Goal: Task Accomplishment & Management: Manage account settings

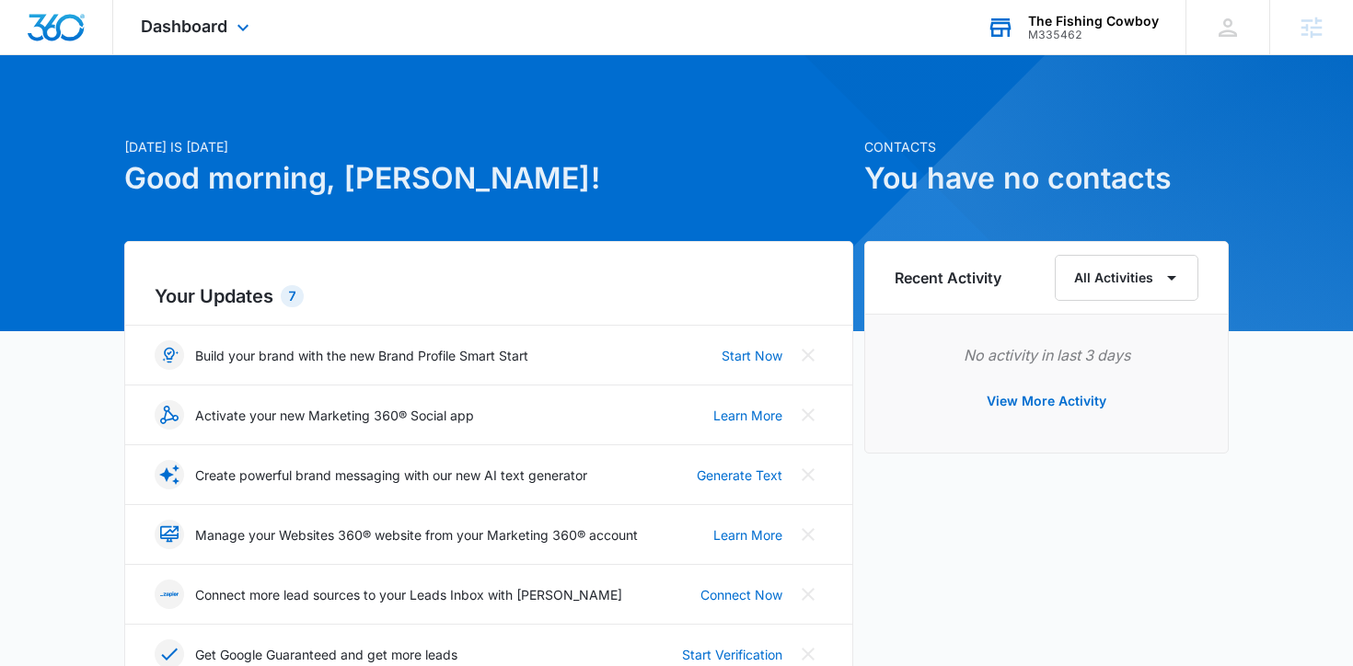
click at [1059, 29] on div "M335462" at bounding box center [1093, 35] width 131 height 13
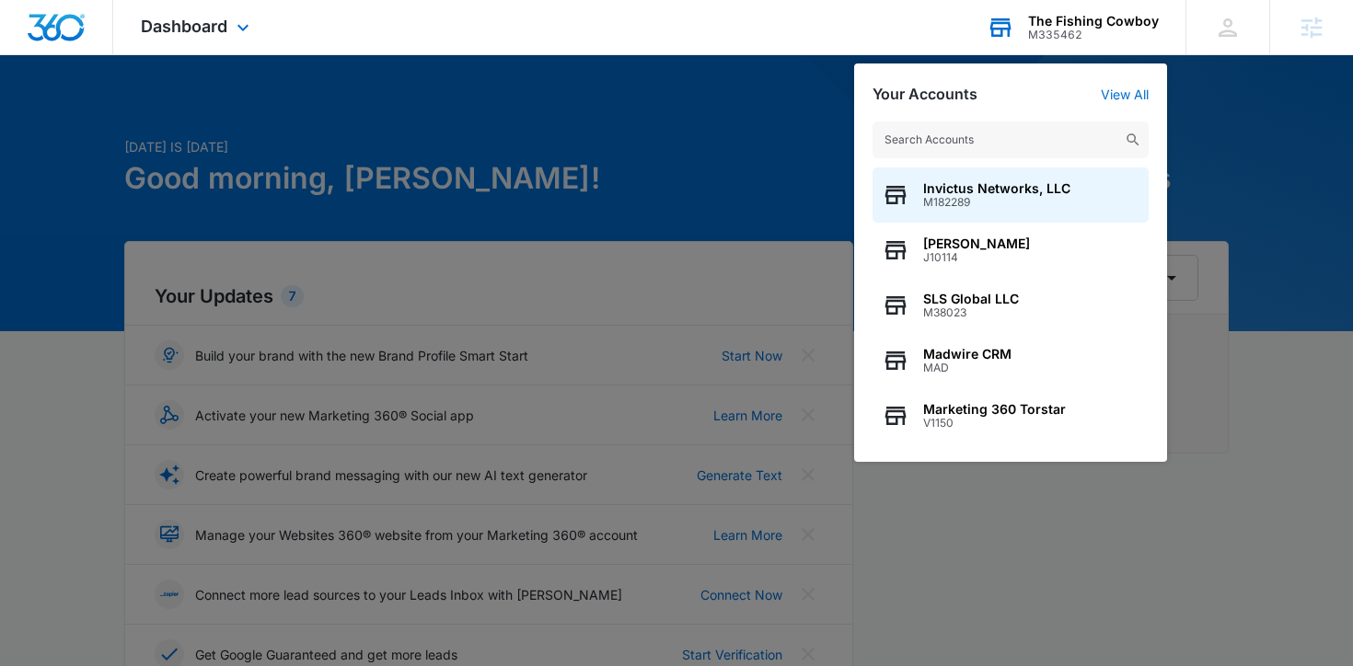
click at [1048, 130] on input "text" at bounding box center [1010, 139] width 276 height 37
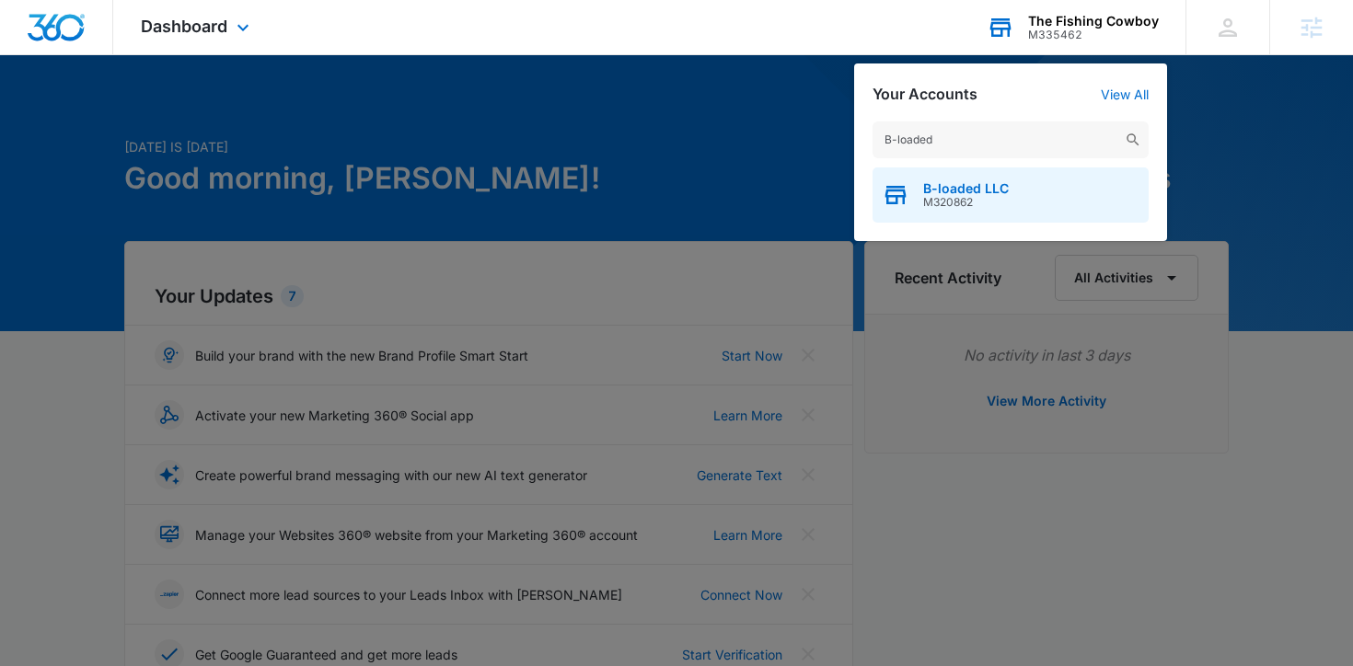
type input "B-loaded"
click at [955, 206] on span "M320862" at bounding box center [966, 202] width 86 height 13
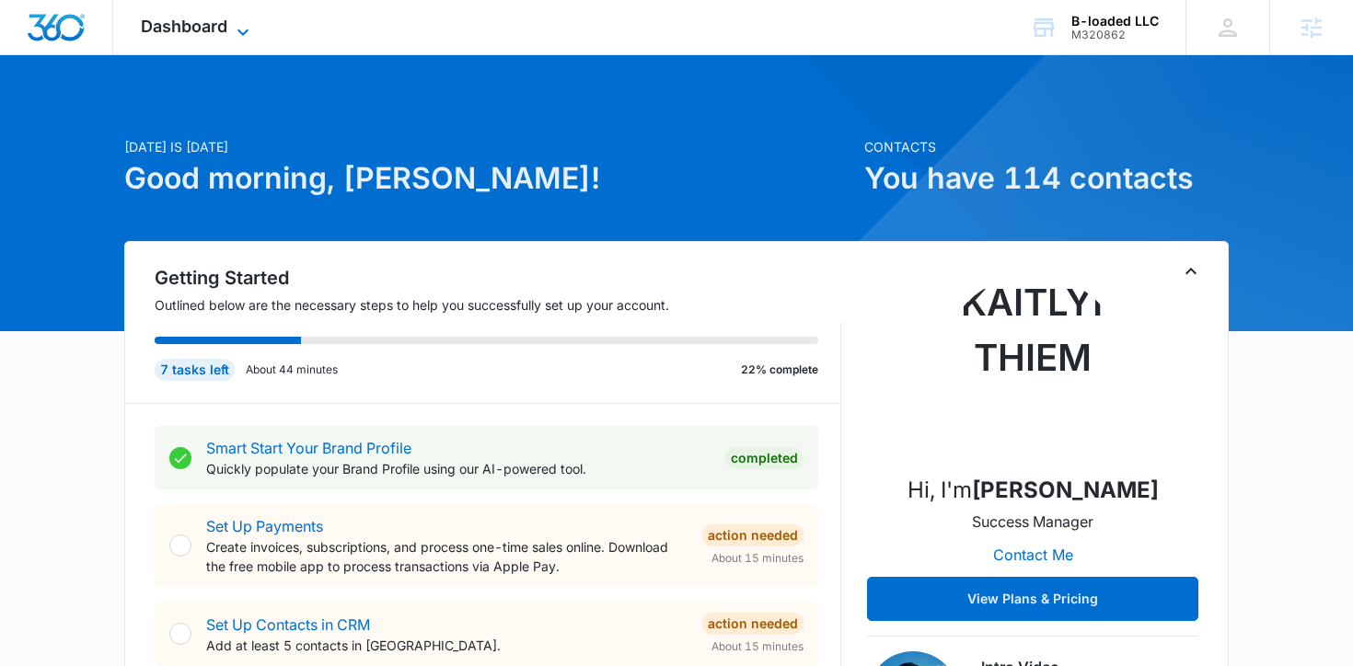
click at [193, 17] on span "Dashboard" at bounding box center [184, 26] width 86 height 19
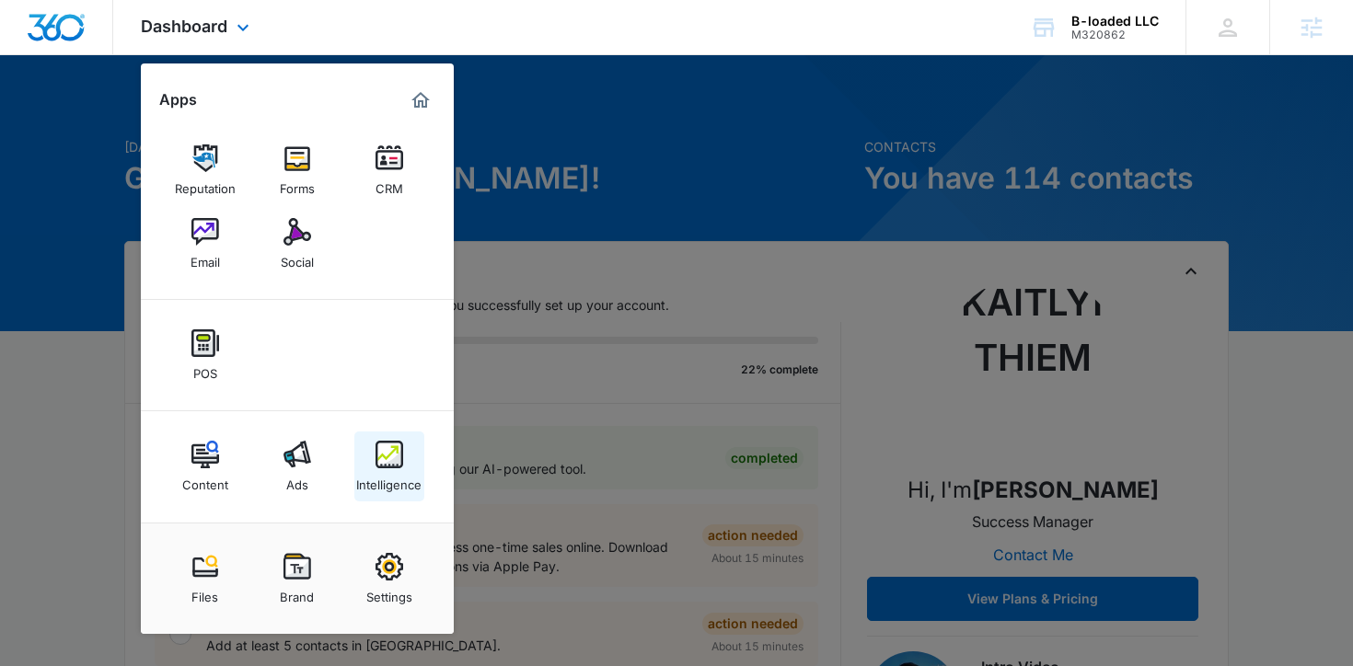
click at [397, 462] on img at bounding box center [389, 455] width 28 height 28
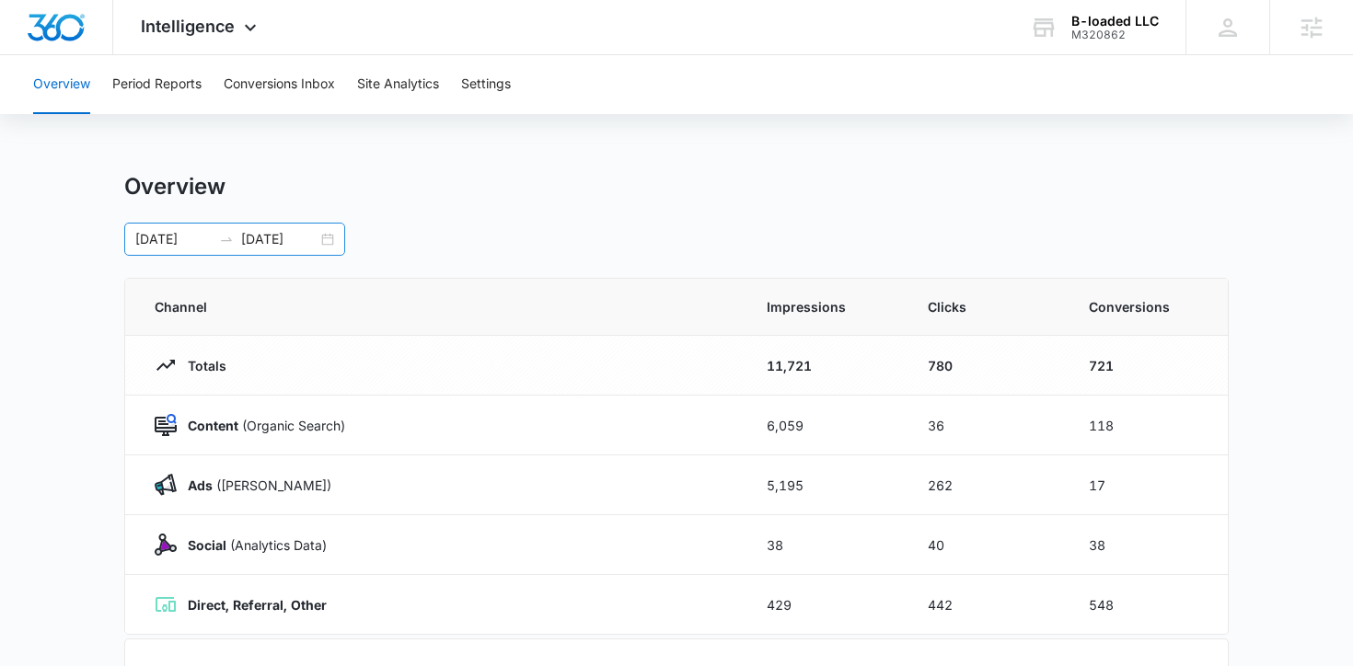
click at [329, 238] on div "[DATE] [DATE]" at bounding box center [234, 239] width 221 height 33
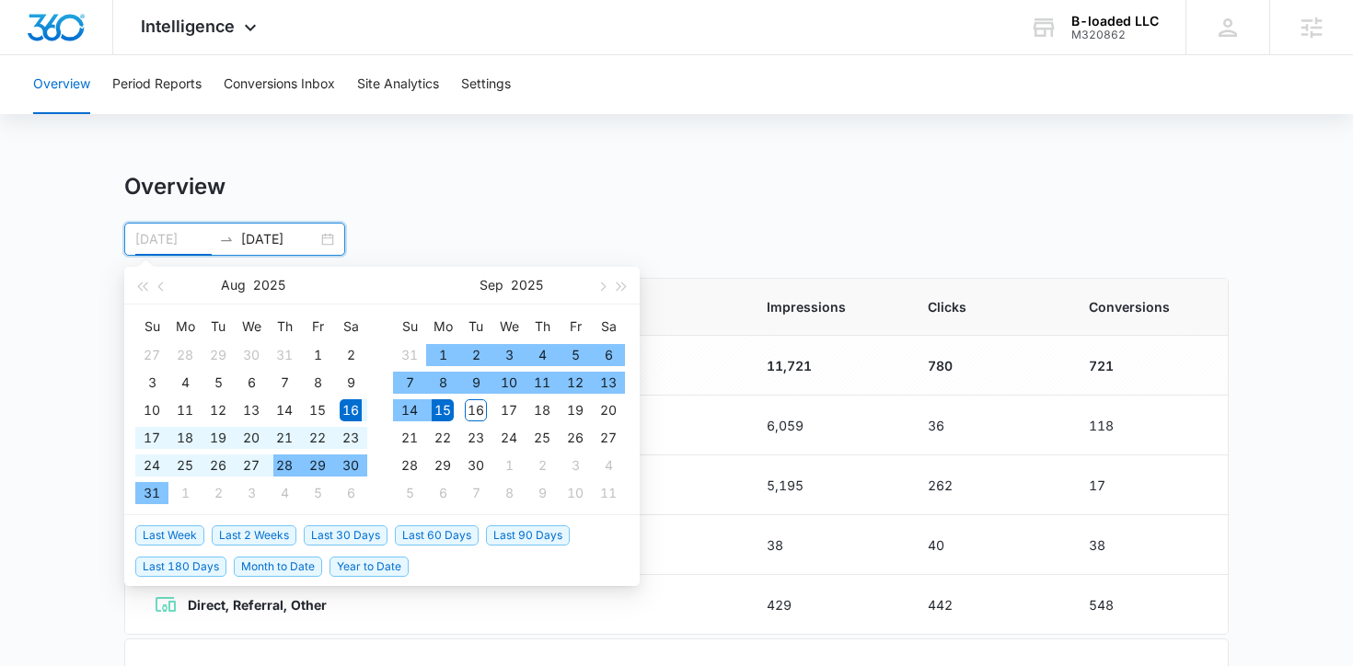
type input "[DATE]"
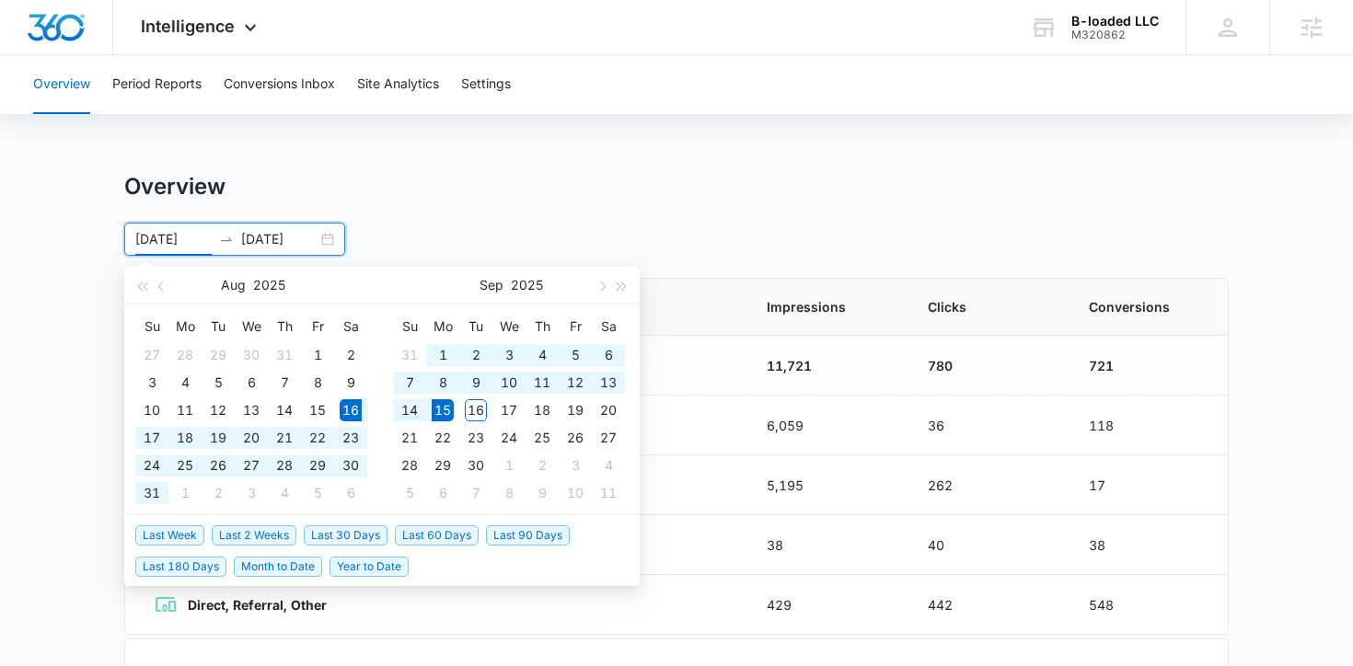
click at [361, 528] on span "Last 30 Days" at bounding box center [346, 535] width 84 height 20
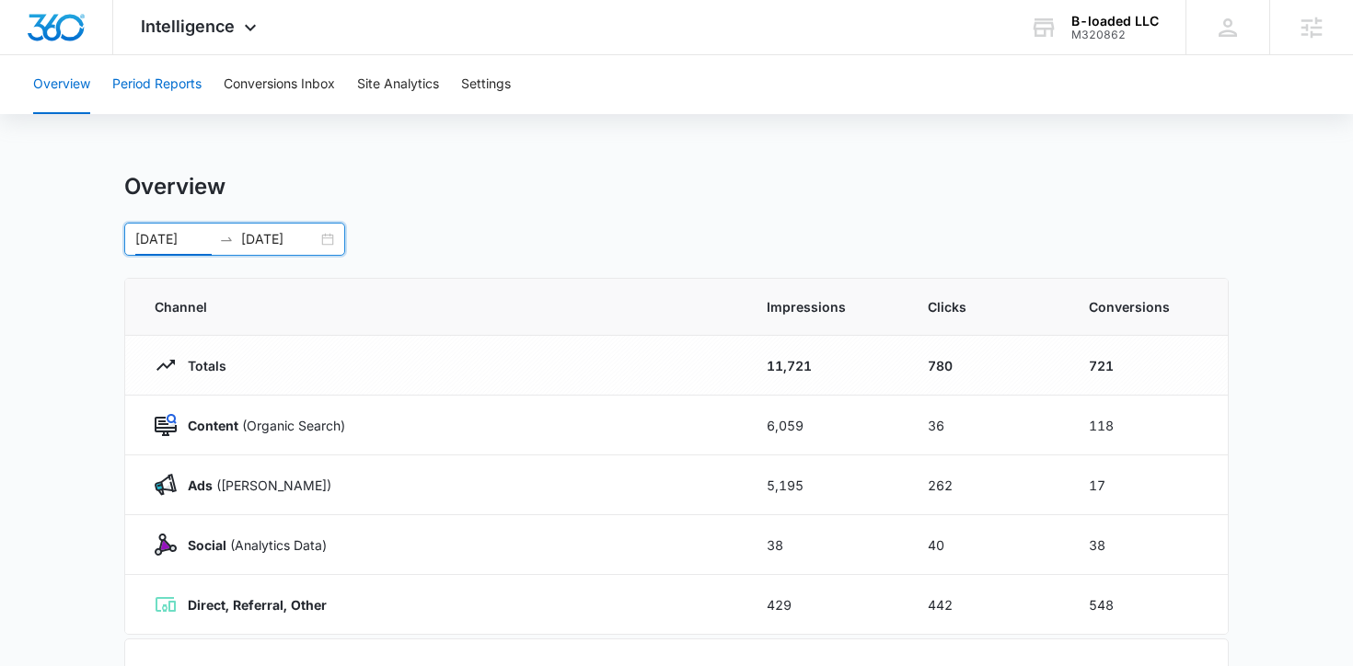
click at [167, 78] on button "Period Reports" at bounding box center [156, 84] width 89 height 59
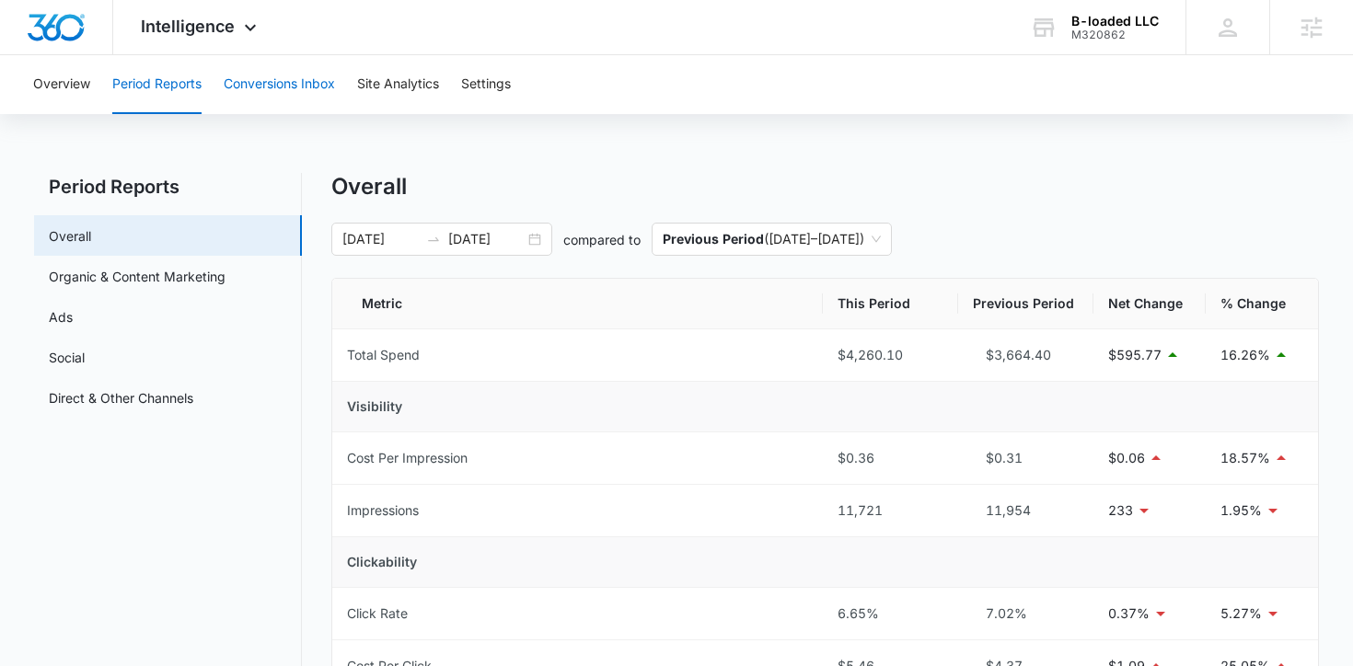
click at [281, 73] on button "Conversions Inbox" at bounding box center [279, 84] width 111 height 59
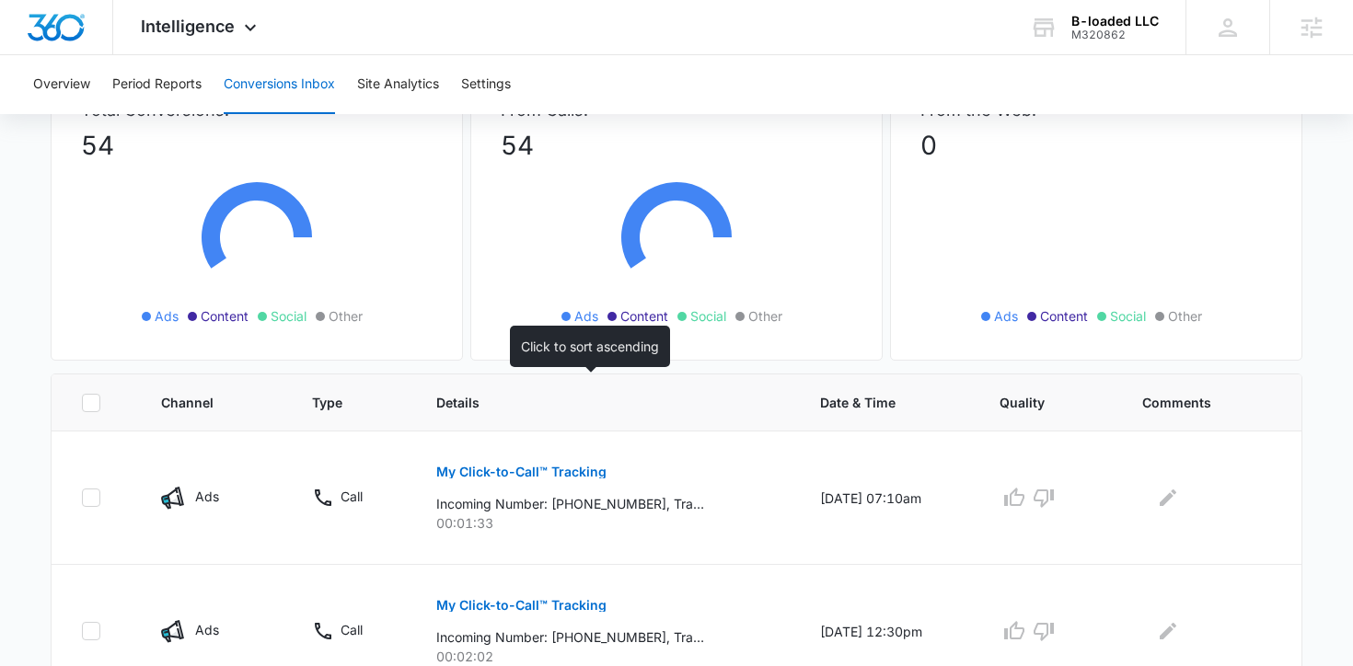
scroll to position [169, 0]
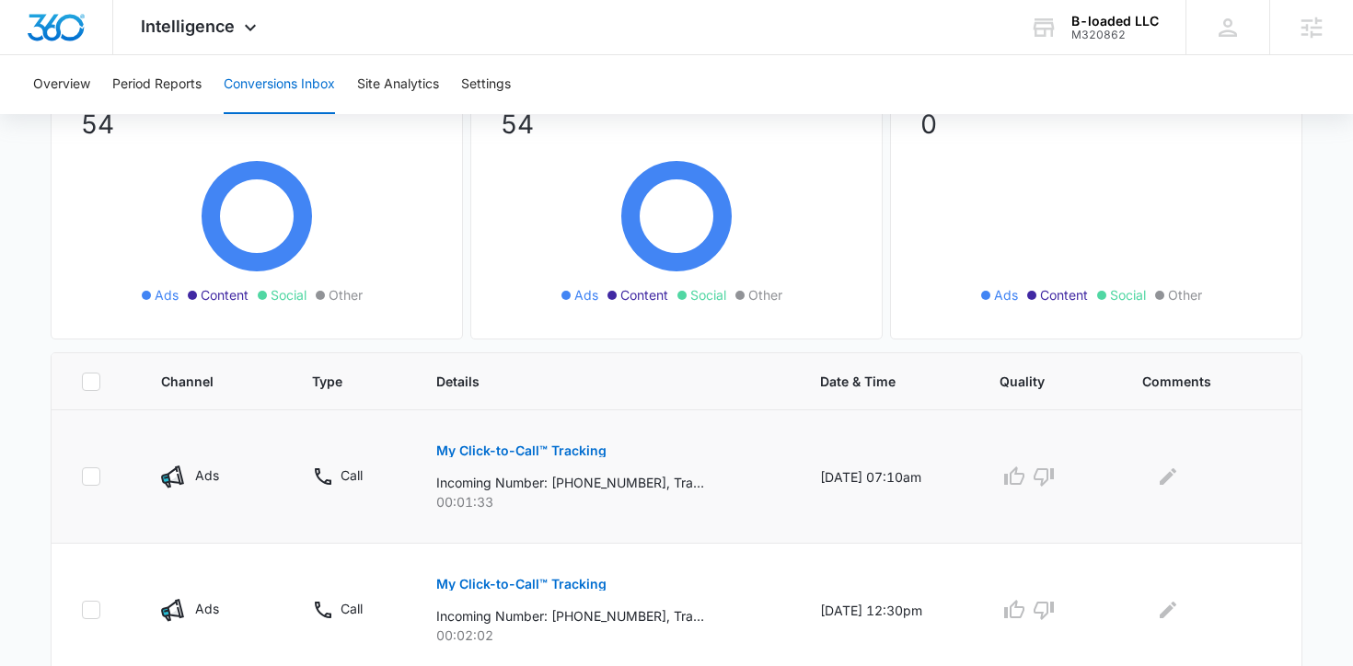
click at [482, 453] on p "My Click-to-Call™ Tracking" at bounding box center [521, 450] width 170 height 13
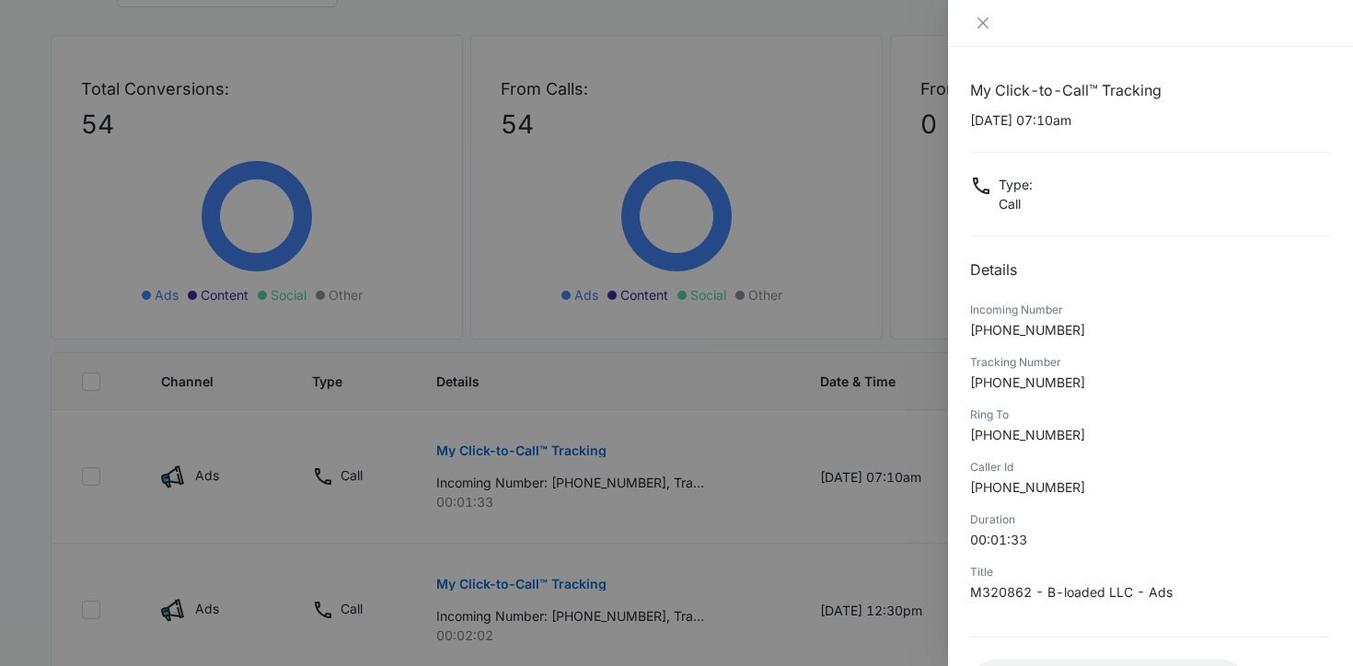
scroll to position [150, 0]
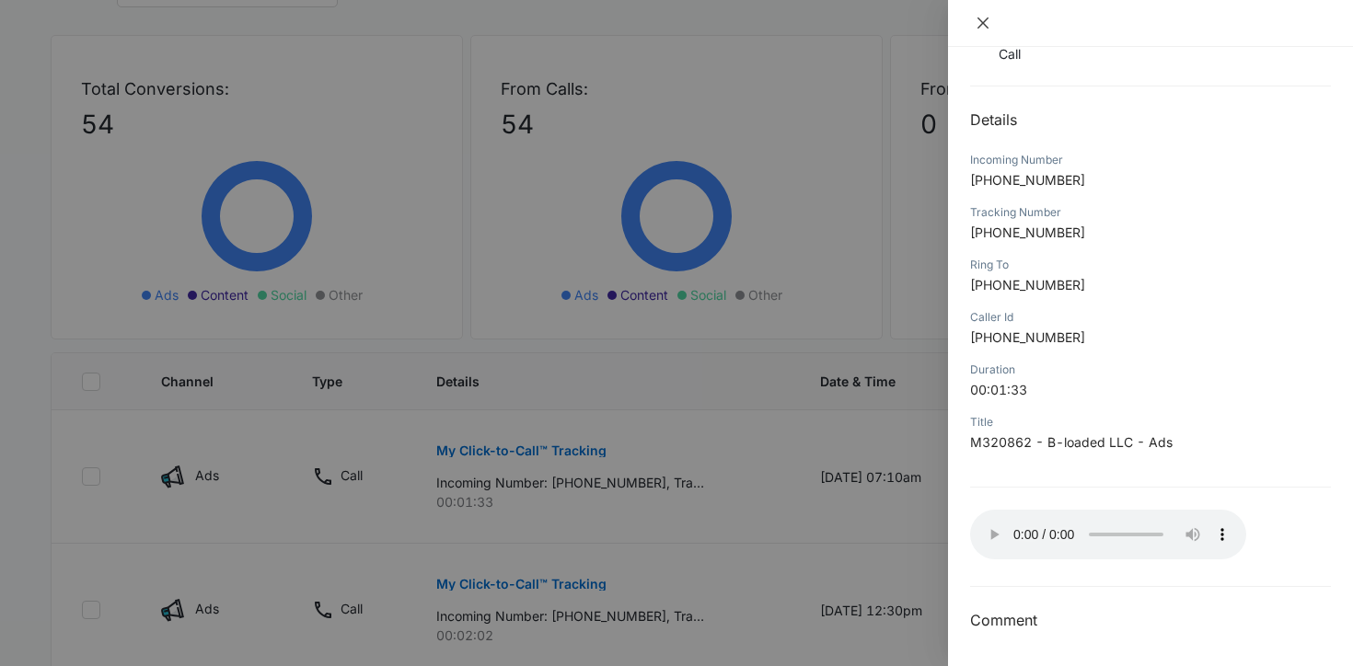
click at [984, 16] on icon "close" at bounding box center [982, 23] width 15 height 15
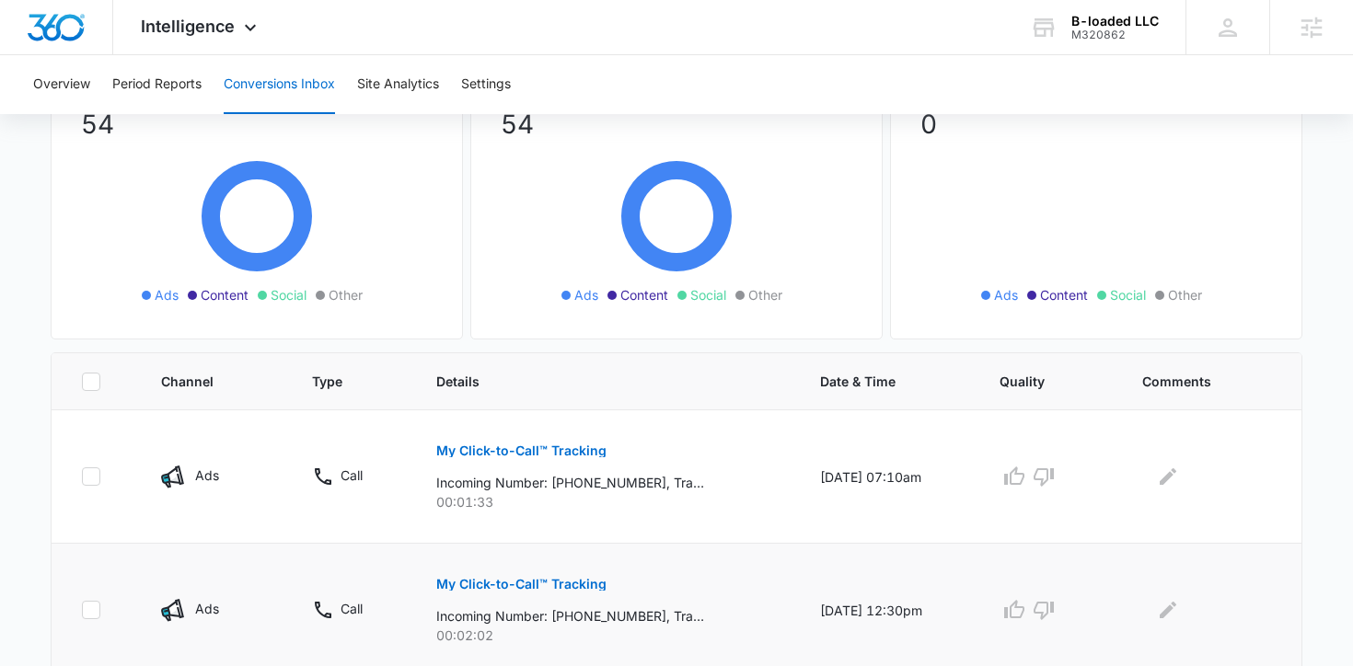
click at [566, 576] on button "My Click-to-Call™ Tracking" at bounding box center [521, 584] width 170 height 44
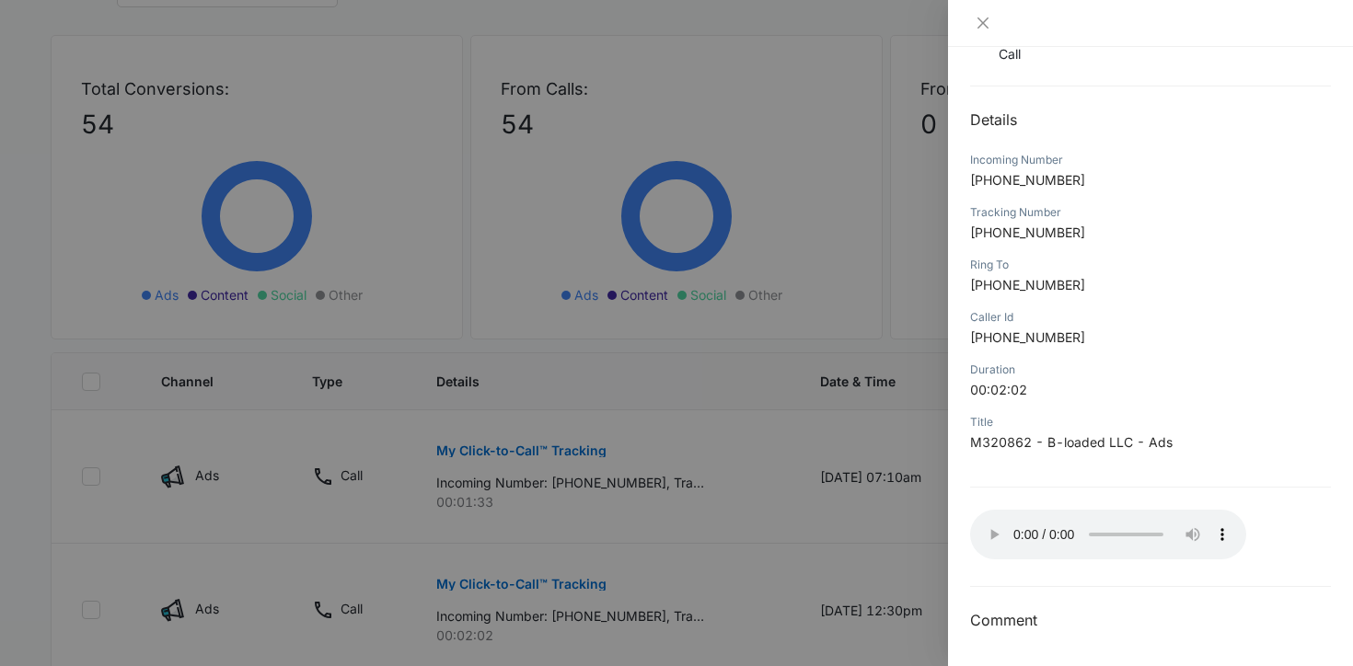
click at [641, 616] on div at bounding box center [676, 333] width 1353 height 666
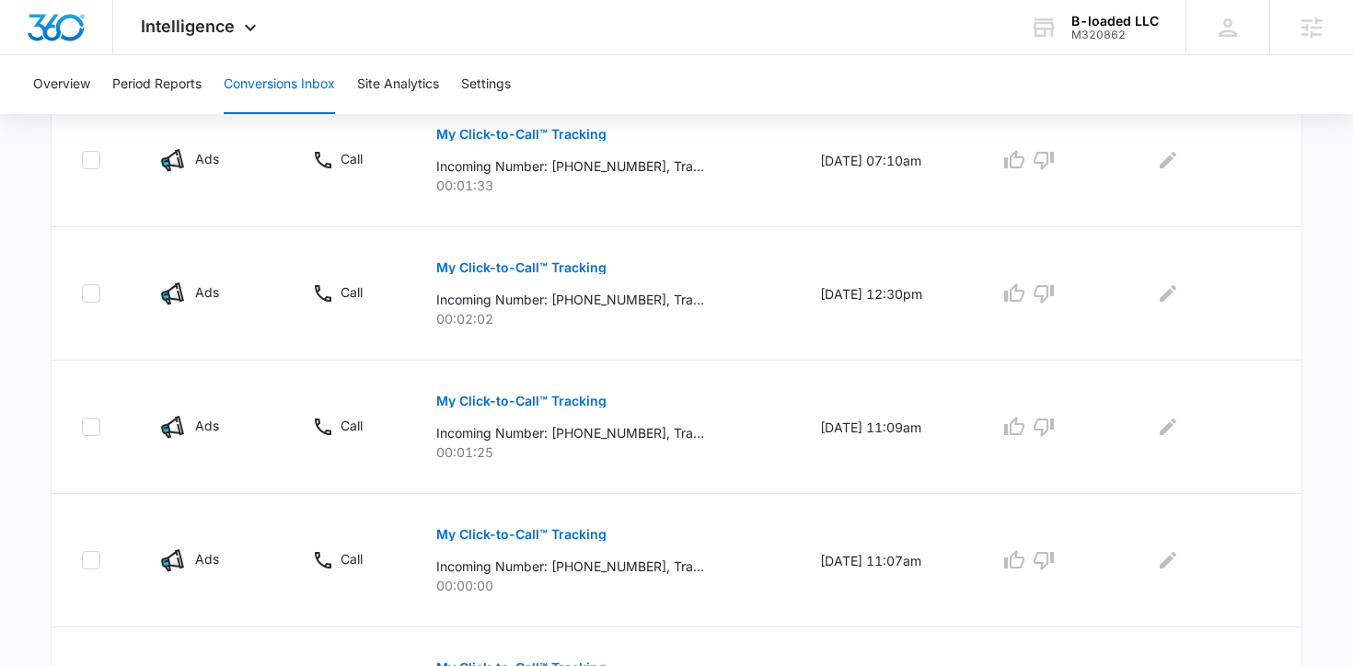
scroll to position [493, 0]
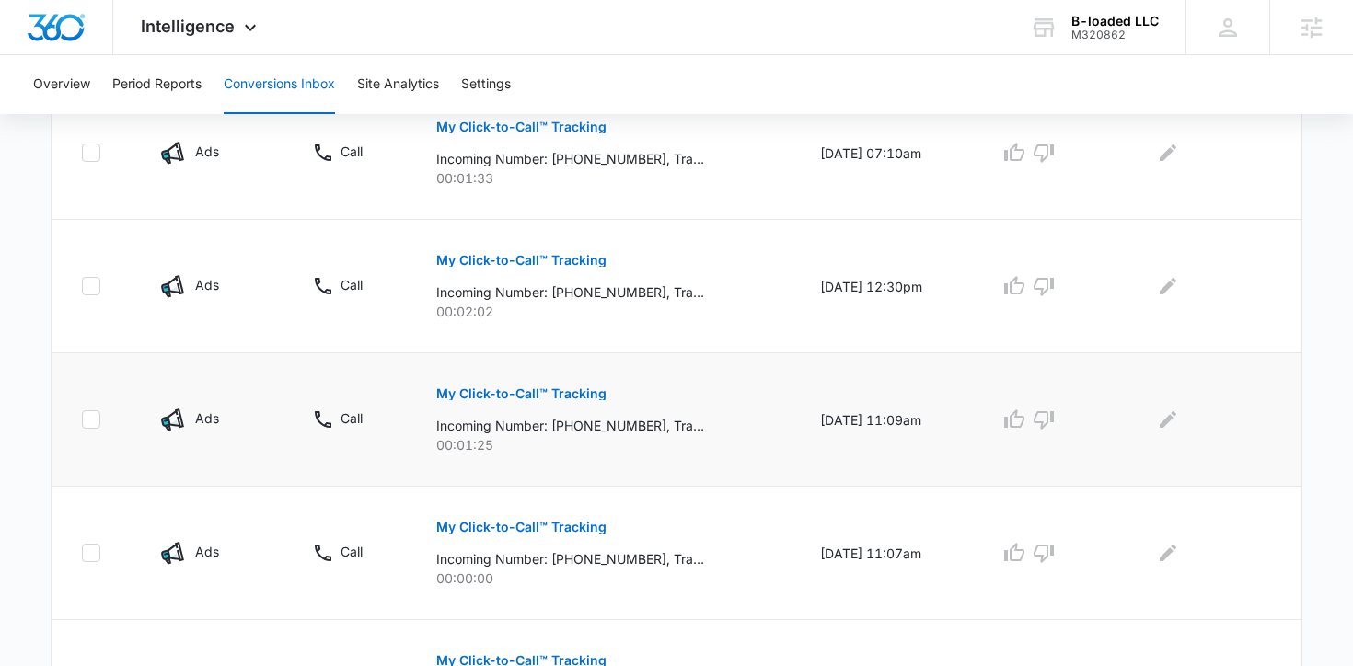
click at [515, 382] on button "My Click-to-Call™ Tracking" at bounding box center [521, 394] width 170 height 44
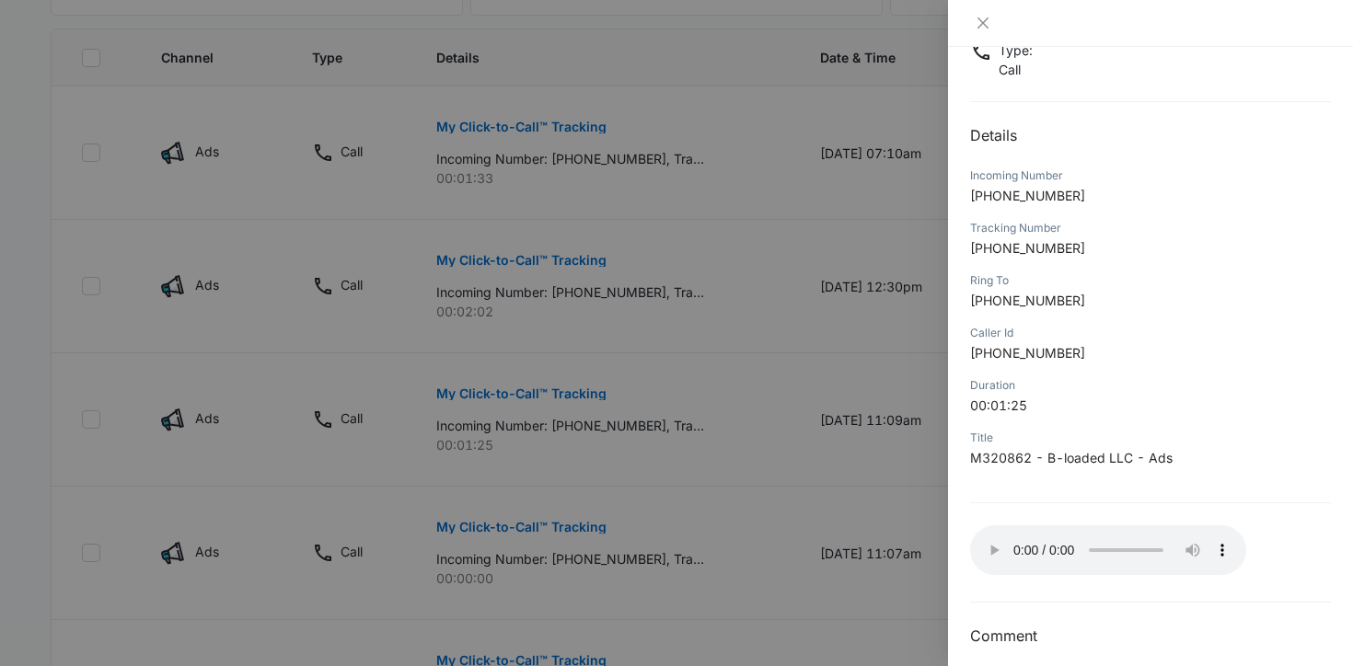
scroll to position [148, 0]
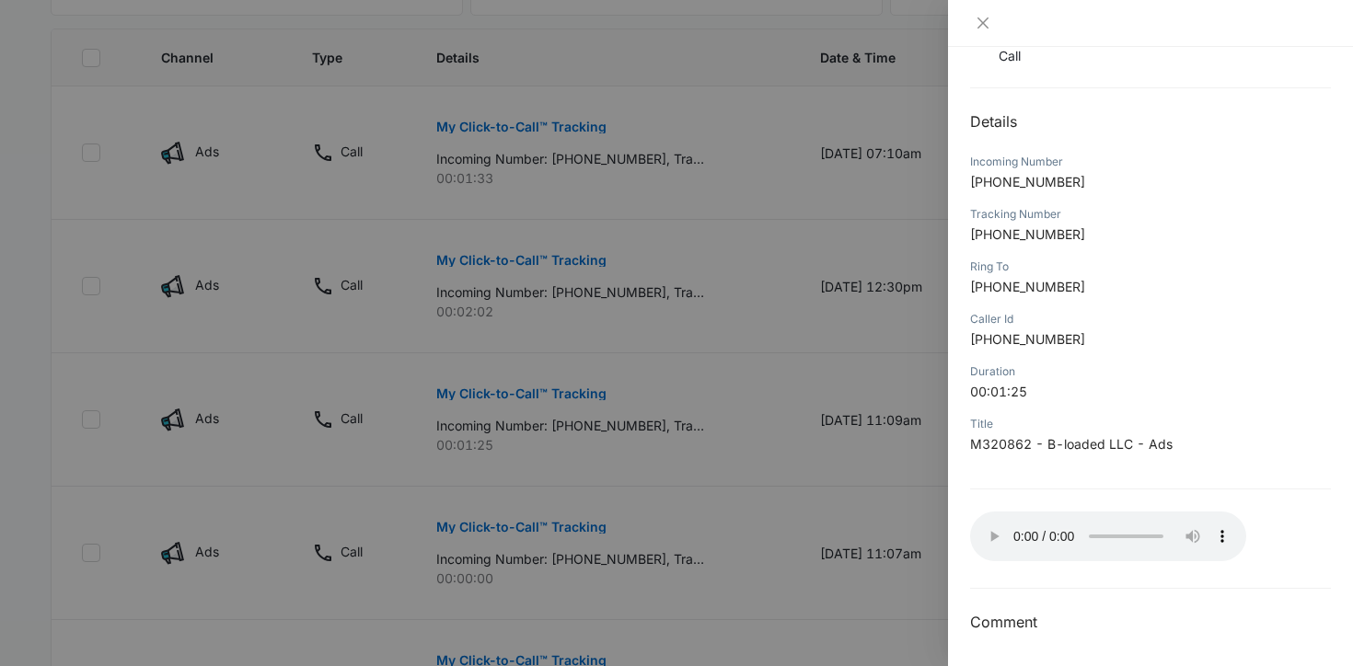
click at [725, 484] on div at bounding box center [676, 333] width 1353 height 666
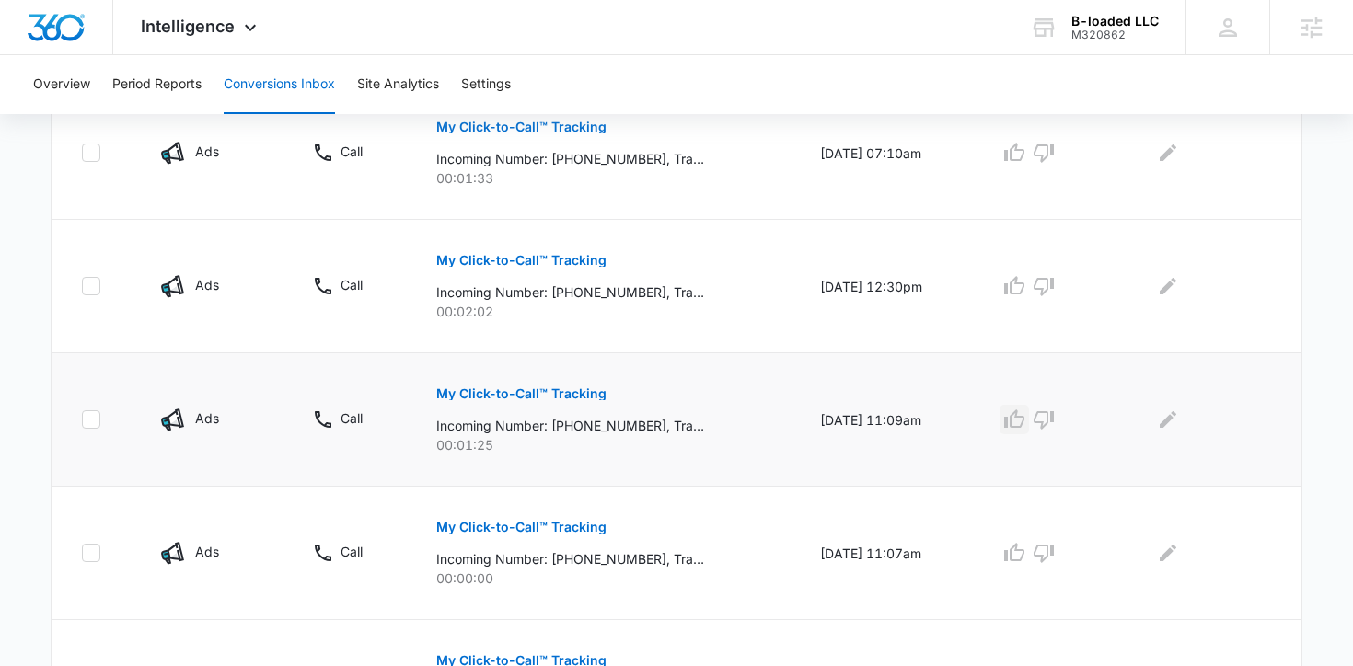
click at [1024, 419] on icon "button" at bounding box center [1014, 420] width 22 height 22
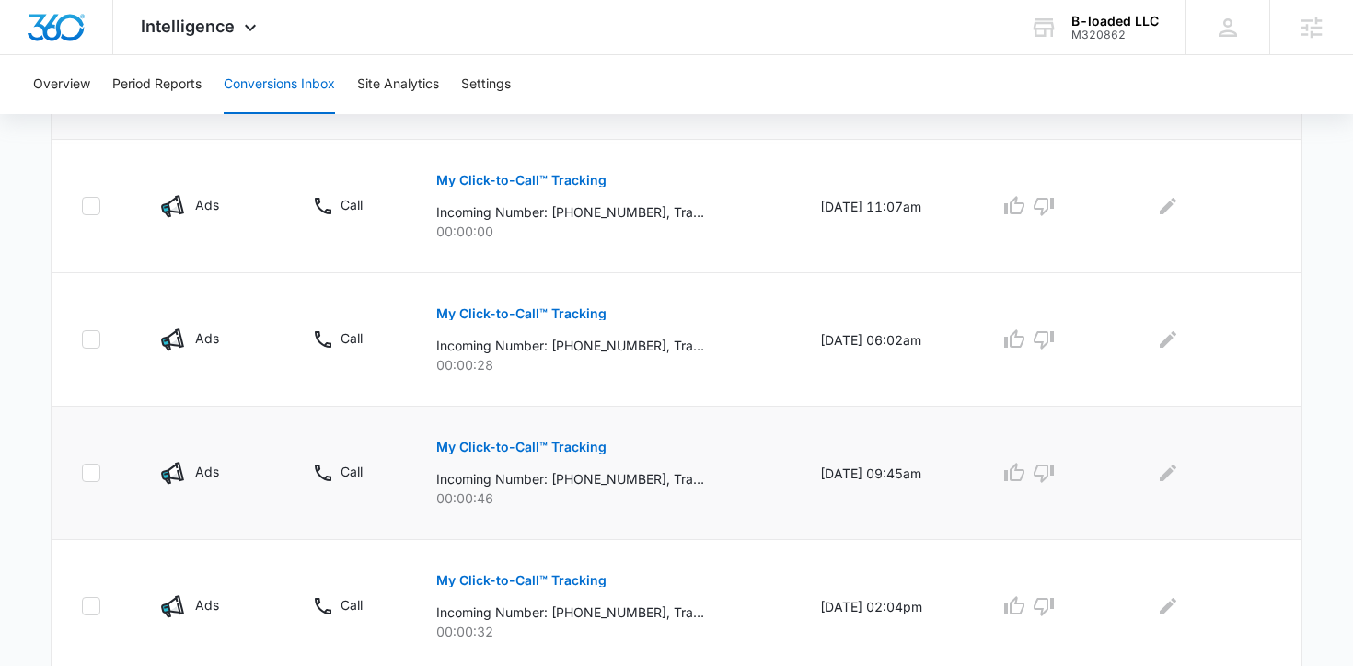
scroll to position [842, 0]
click at [514, 450] on p "My Click-to-Call™ Tracking" at bounding box center [521, 445] width 170 height 13
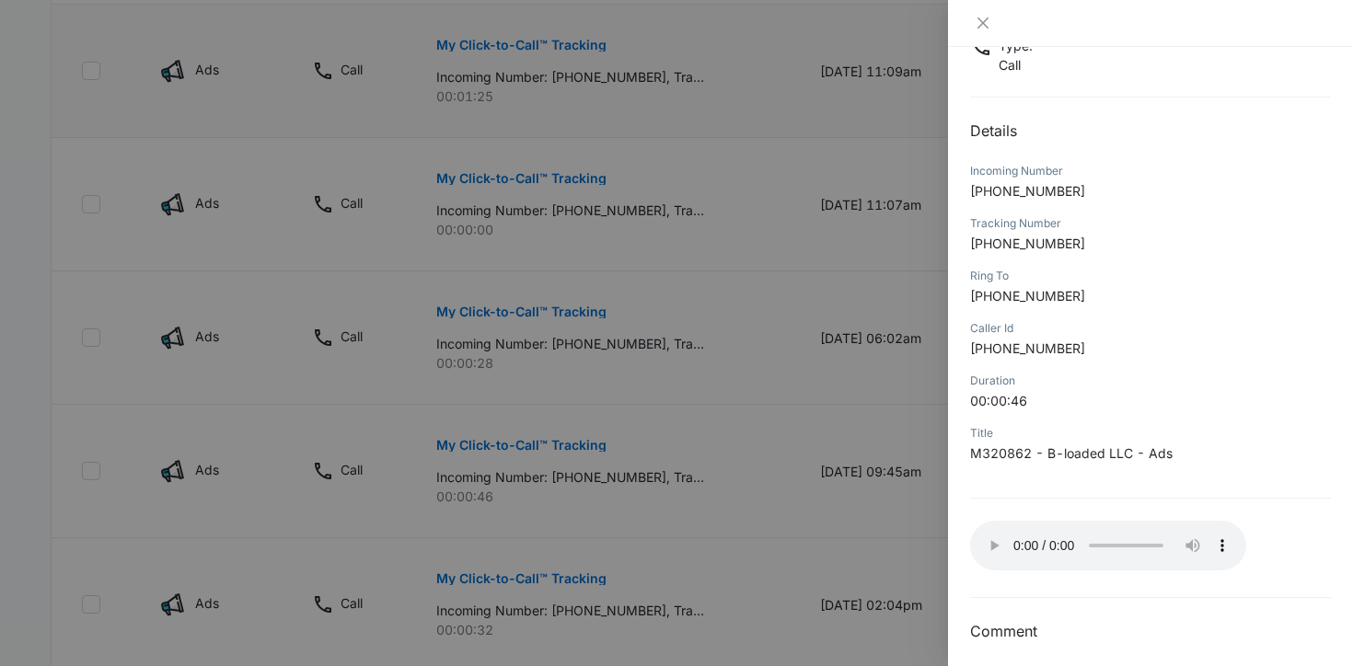
scroll to position [149, 0]
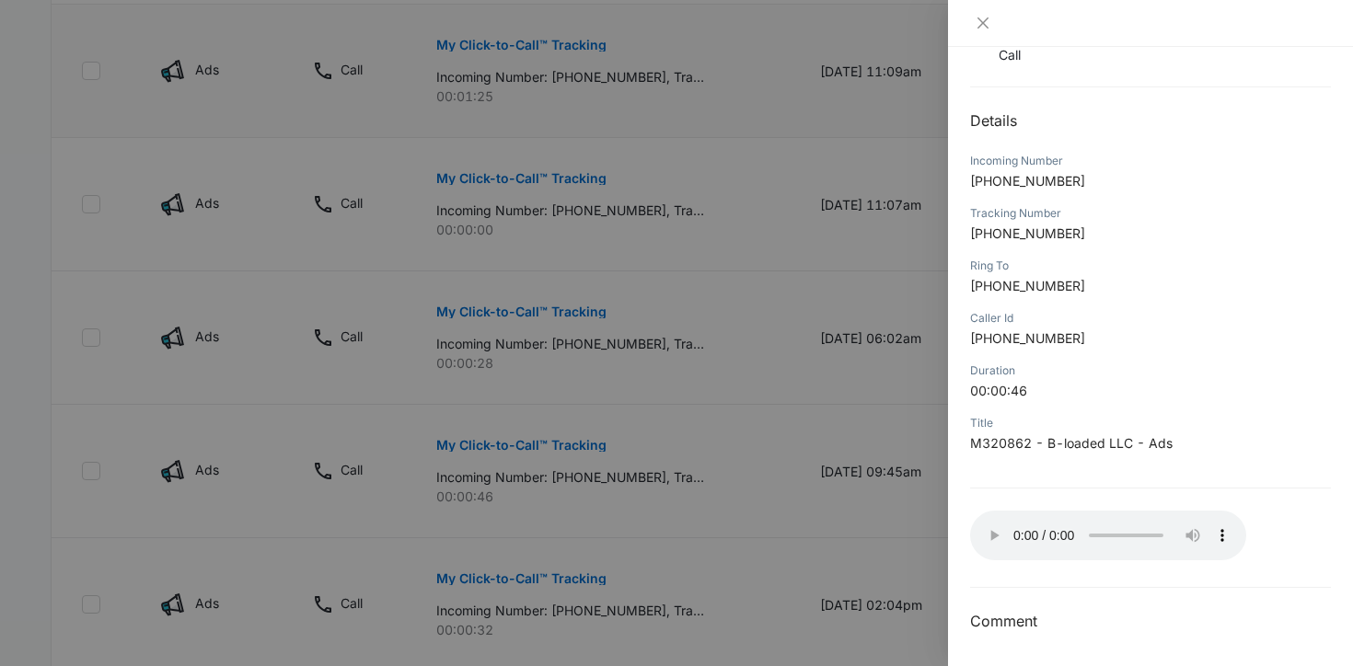
click at [986, 31] on div at bounding box center [1150, 23] width 405 height 47
click at [986, 23] on icon "close" at bounding box center [982, 23] width 15 height 15
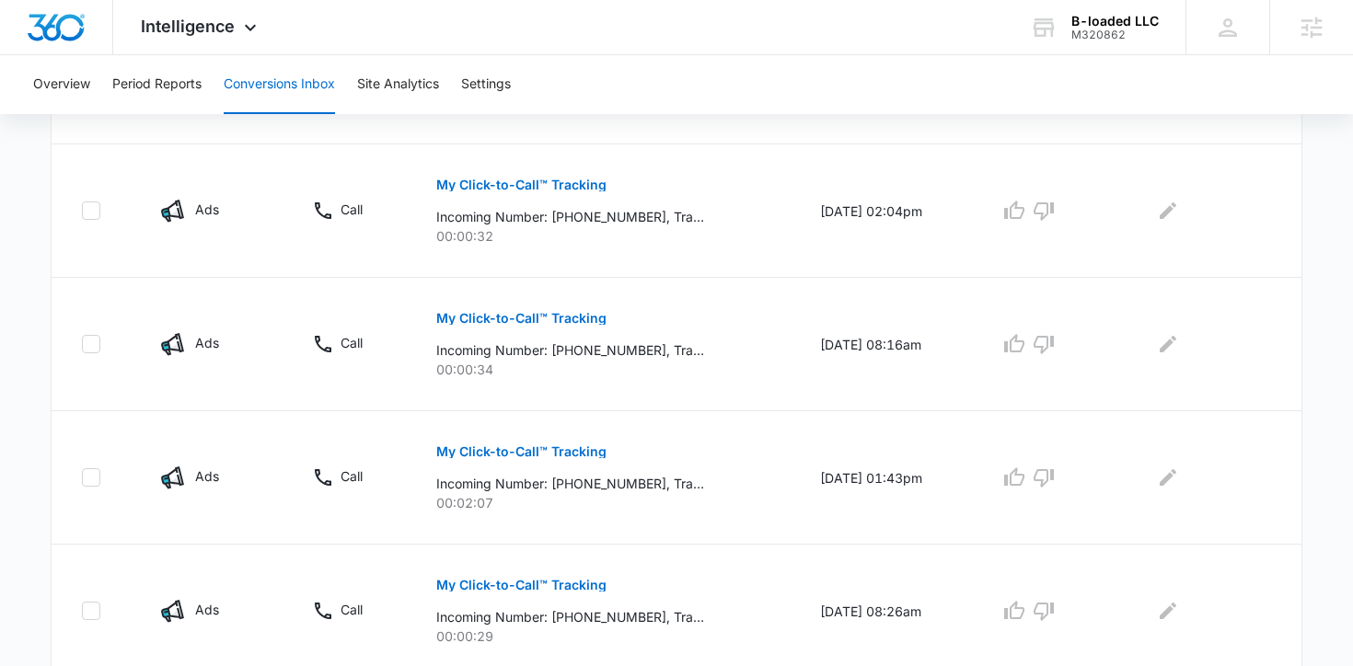
scroll to position [1305, 0]
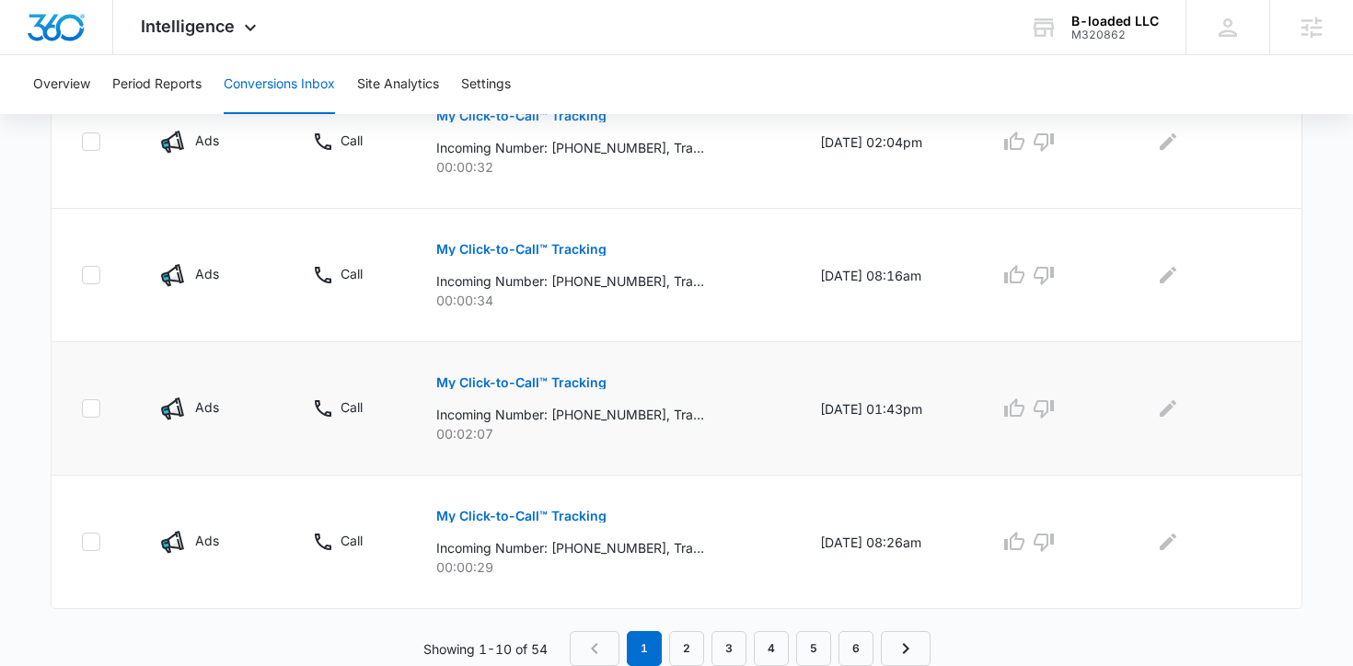
click at [537, 374] on button "My Click-to-Call™ Tracking" at bounding box center [521, 383] width 170 height 44
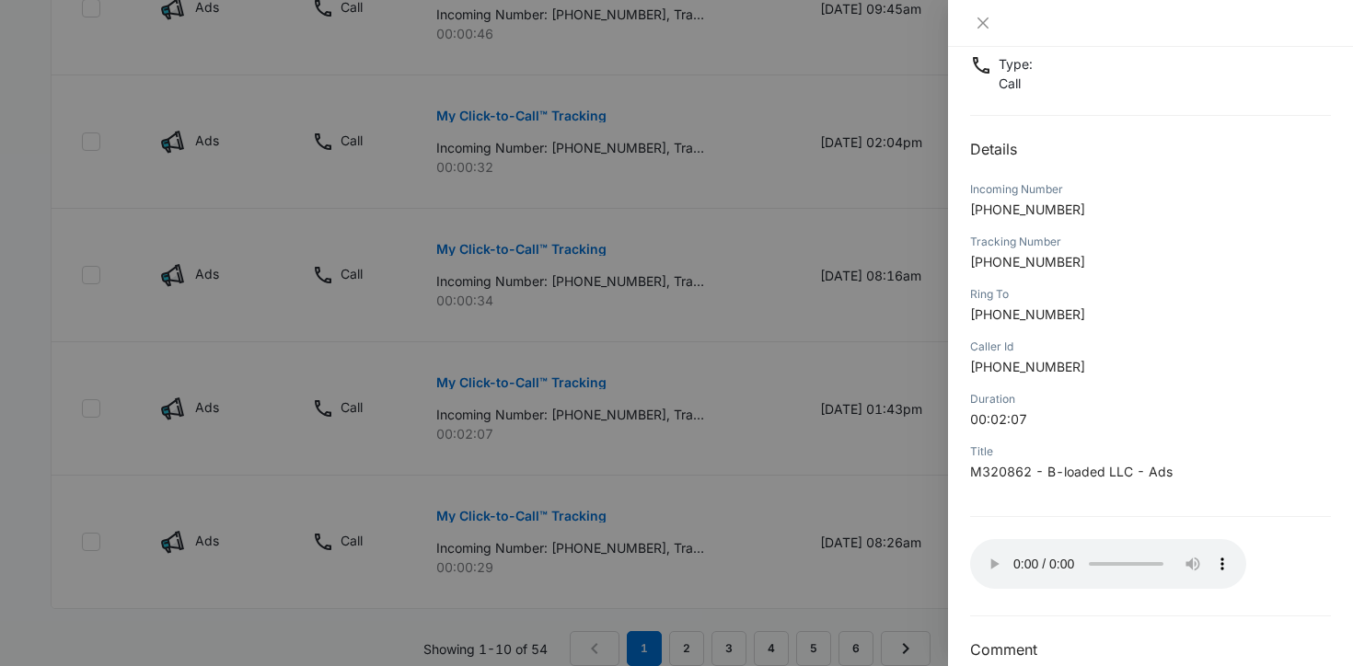
scroll to position [132, 0]
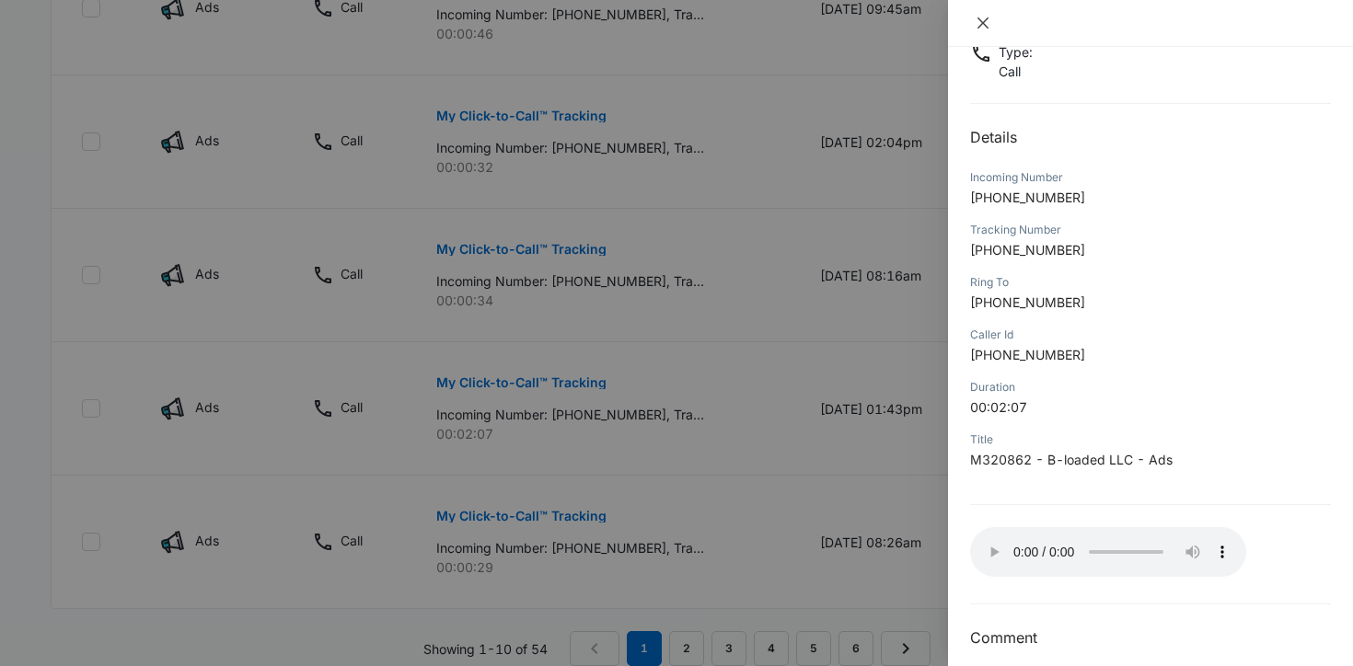
click at [982, 22] on icon "close" at bounding box center [982, 22] width 11 height 11
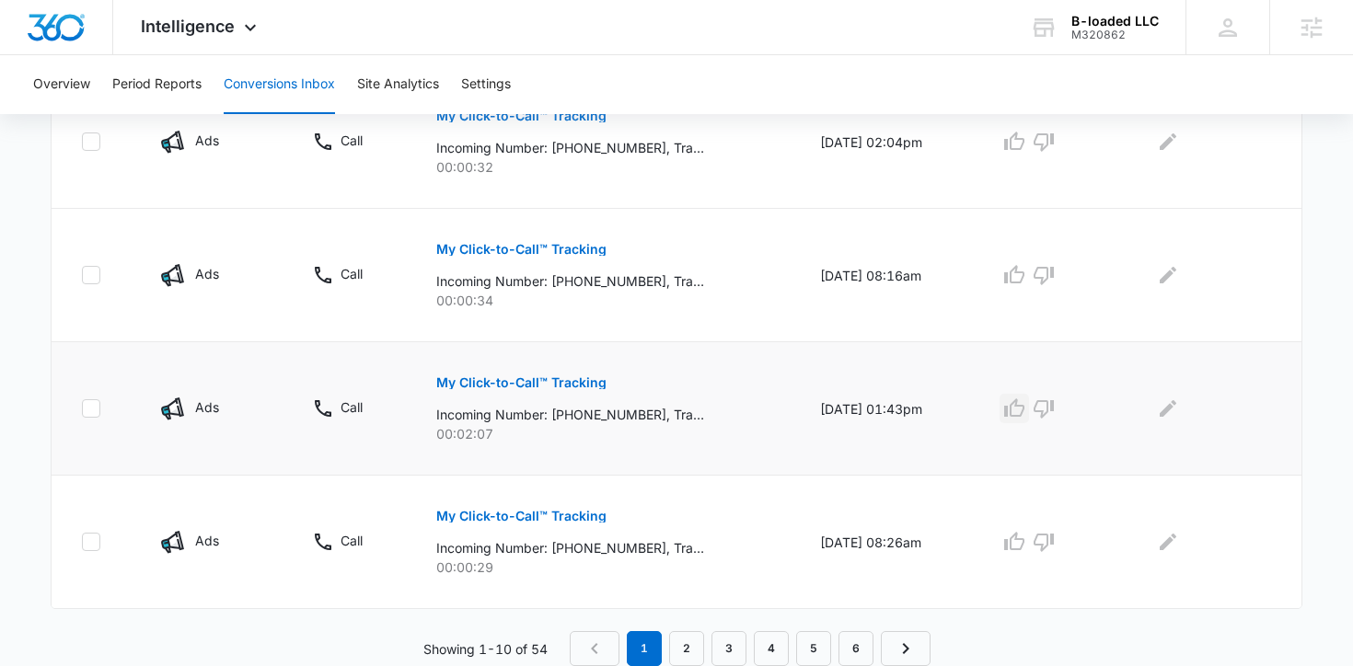
click at [1025, 410] on icon "button" at bounding box center [1014, 408] width 22 height 22
click at [188, 23] on span "Intelligence" at bounding box center [188, 26] width 94 height 19
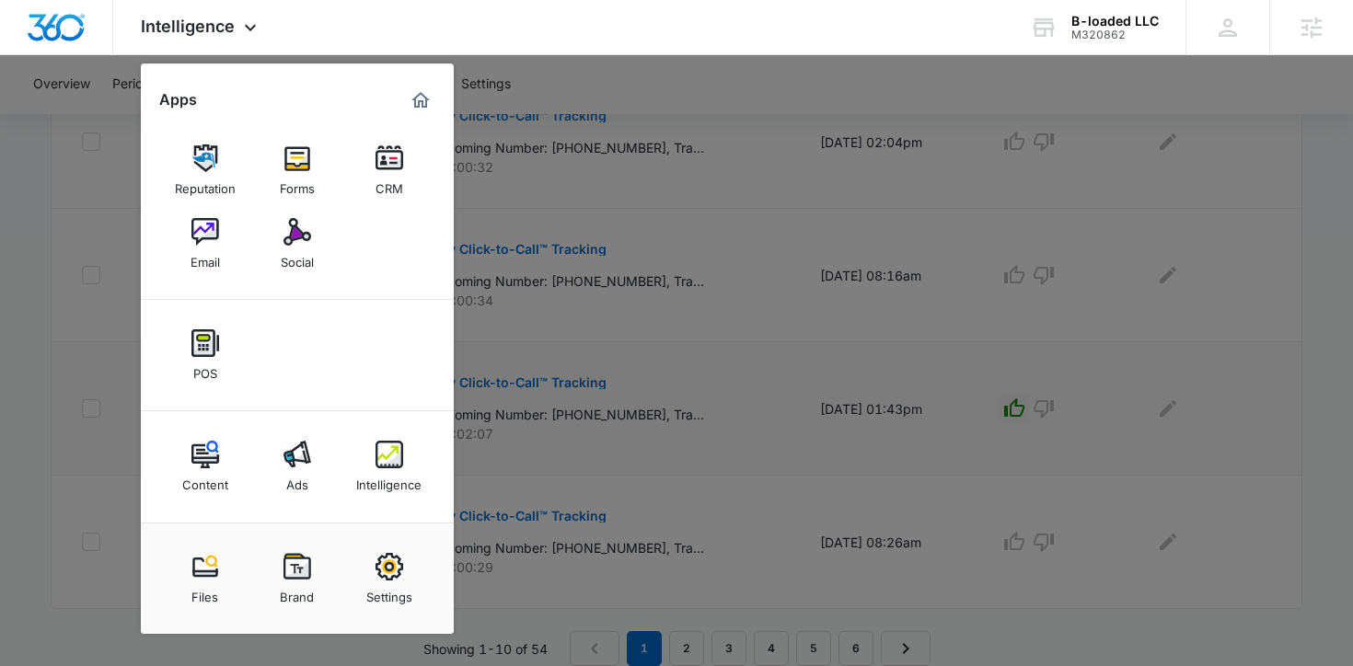
click at [116, 97] on div at bounding box center [676, 333] width 1353 height 666
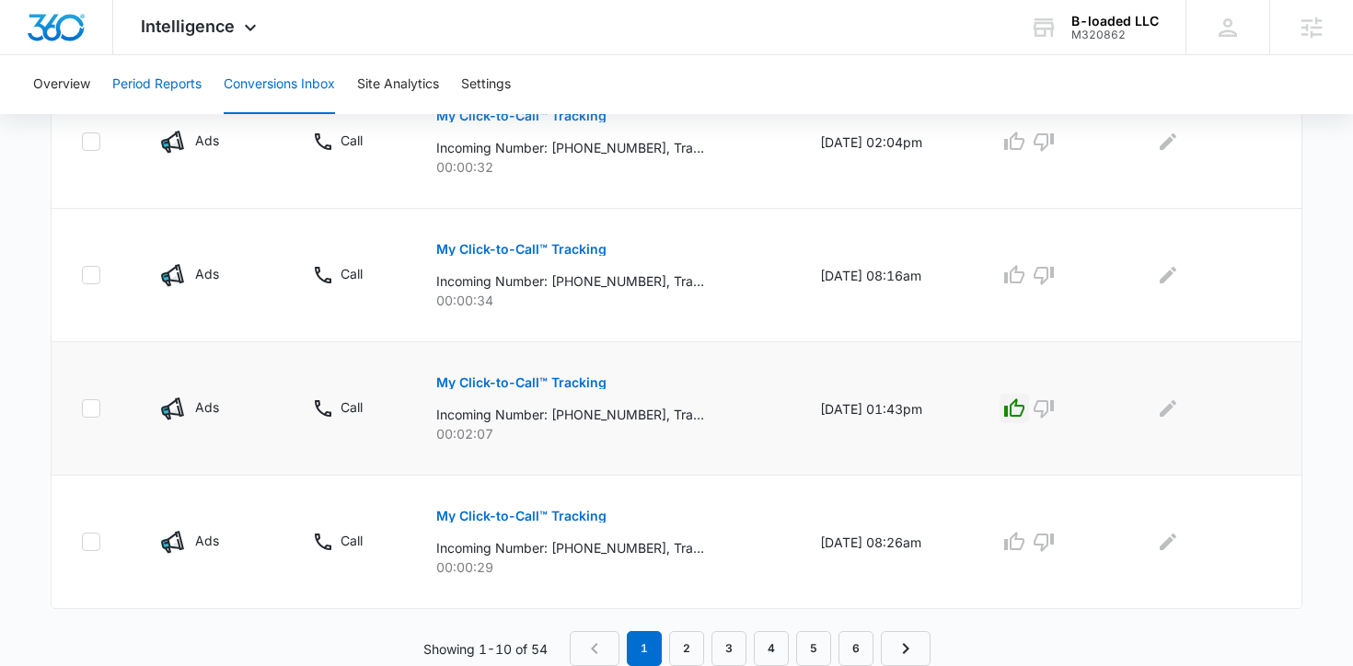
click at [161, 75] on button "Period Reports" at bounding box center [156, 84] width 89 height 59
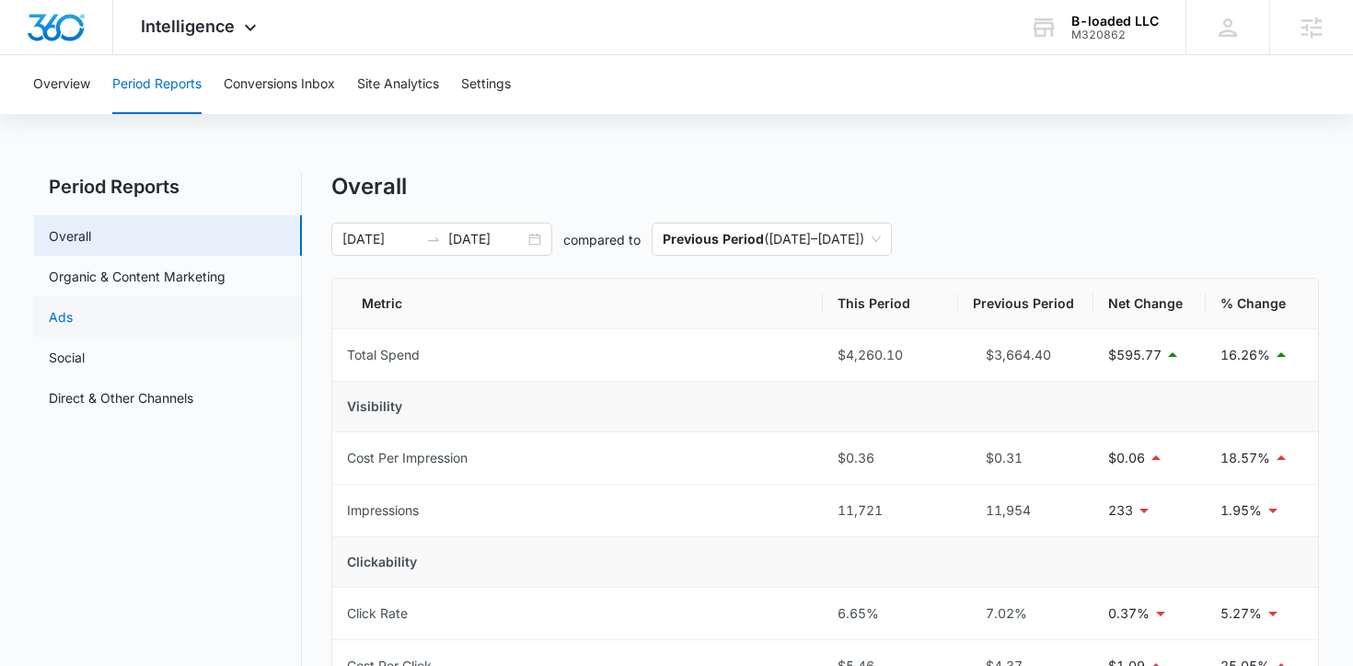
click at [73, 308] on link "Ads" at bounding box center [61, 316] width 24 height 19
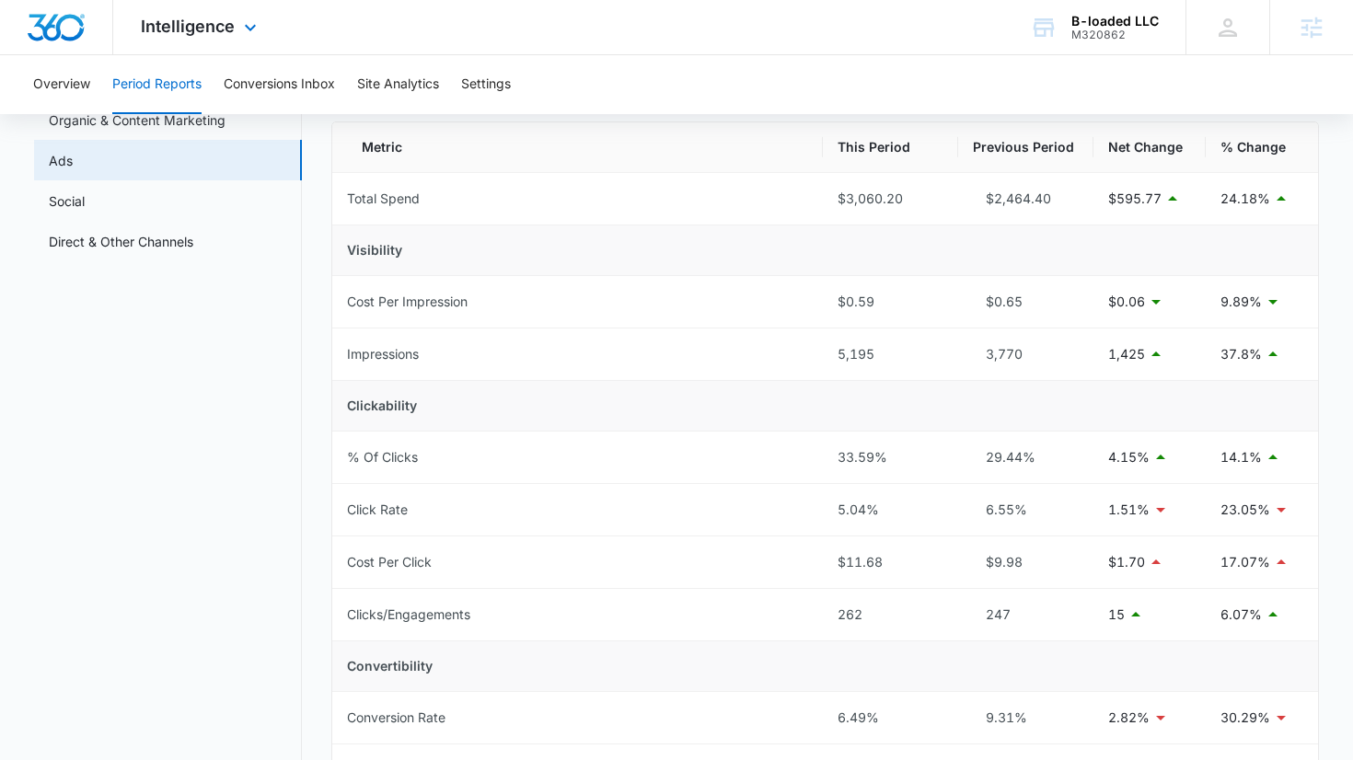
scroll to position [153, 0]
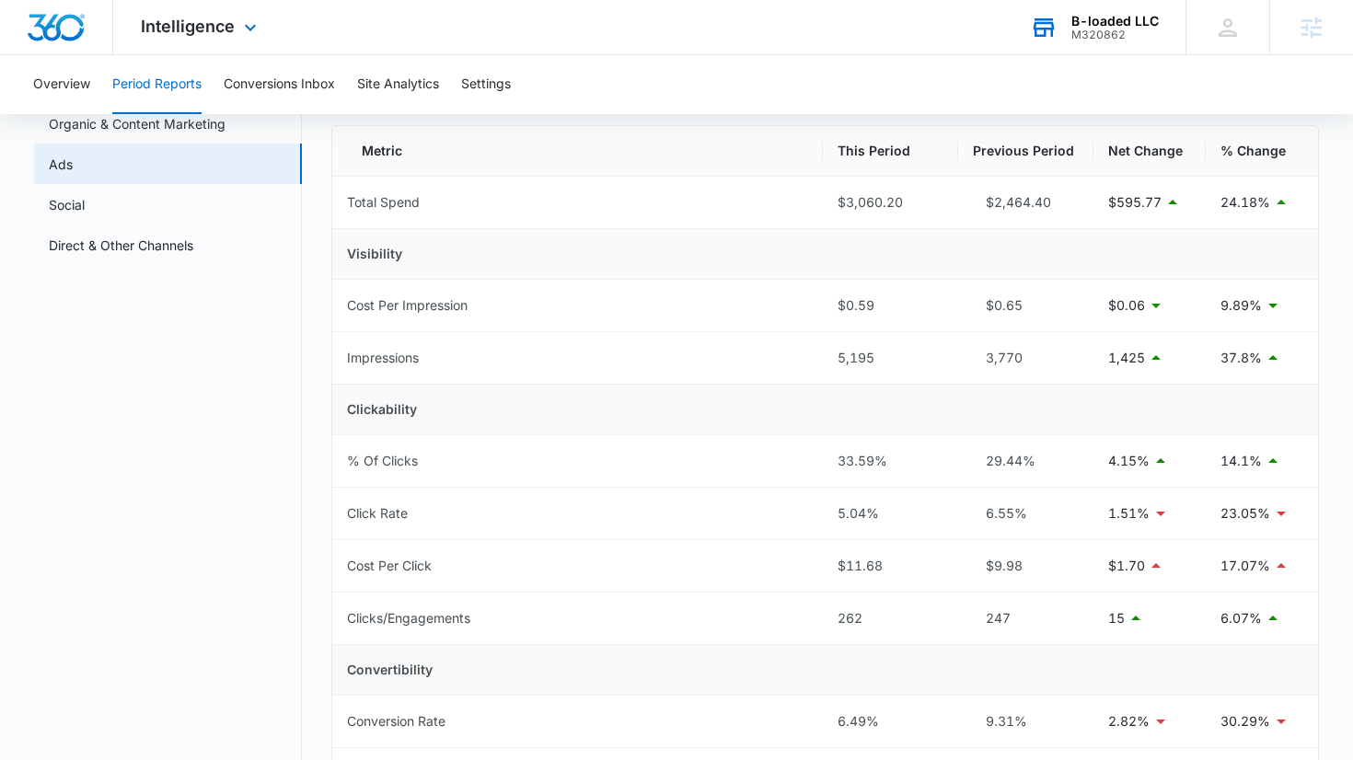
click at [1082, 25] on div "B-loaded LLC" at bounding box center [1114, 21] width 87 height 15
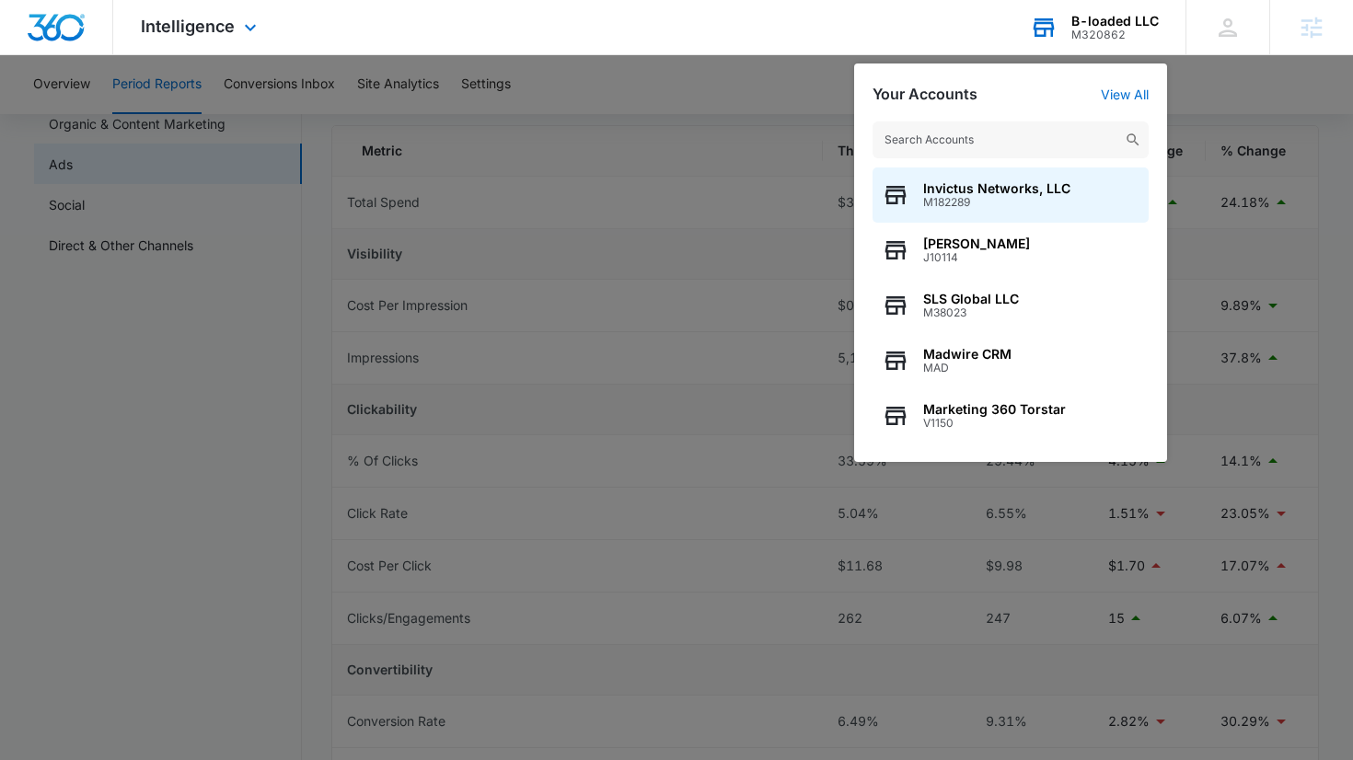
click at [1040, 136] on input "text" at bounding box center [1010, 139] width 276 height 37
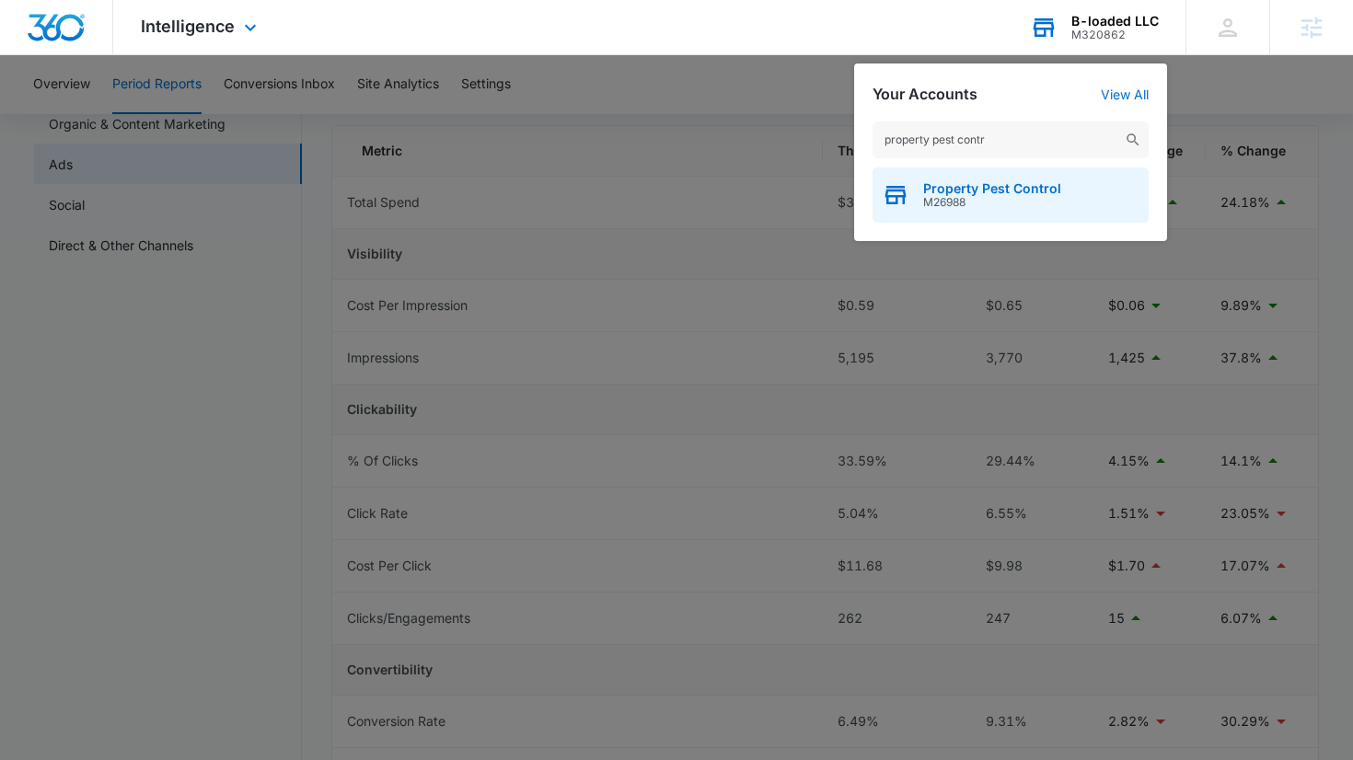
type input "property pest contr"
click at [1026, 179] on div "Property Pest Control M26988" at bounding box center [1010, 194] width 276 height 55
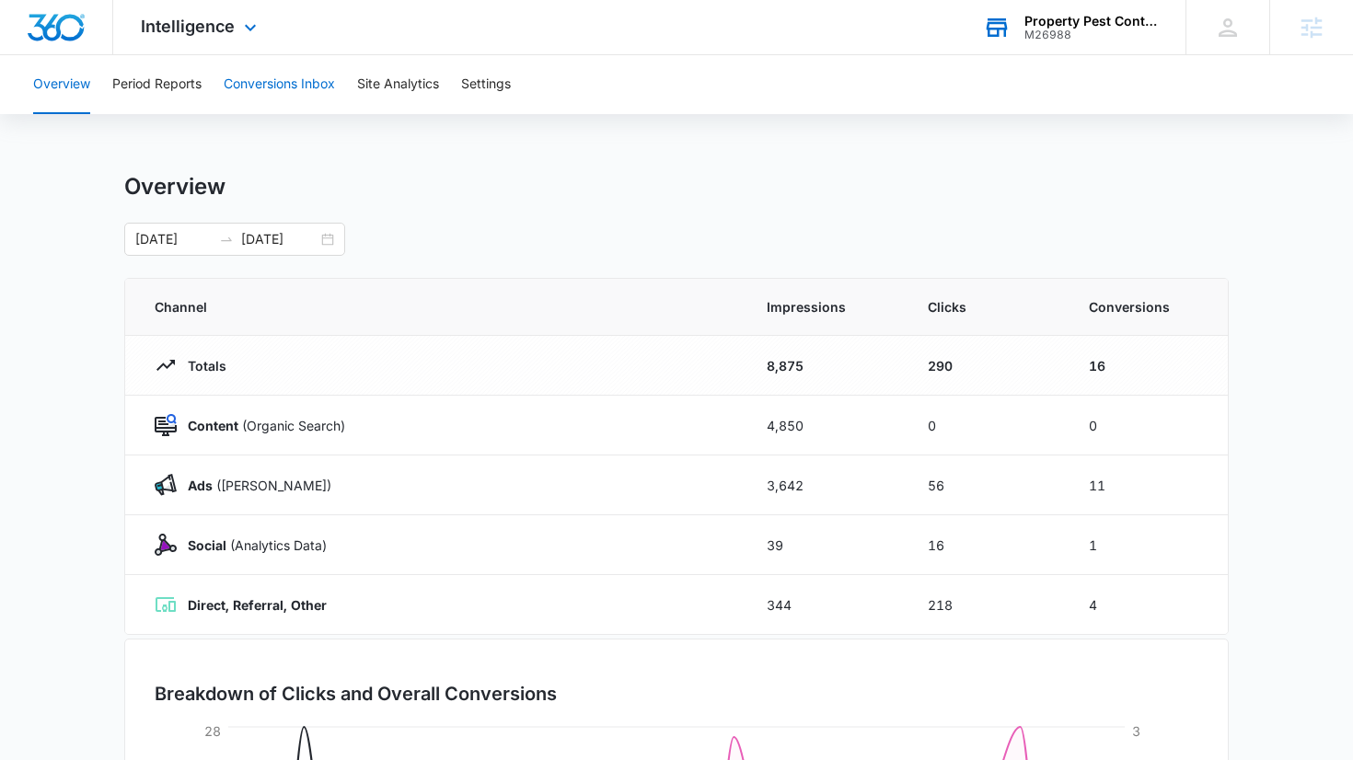
click at [284, 86] on button "Conversions Inbox" at bounding box center [279, 84] width 111 height 59
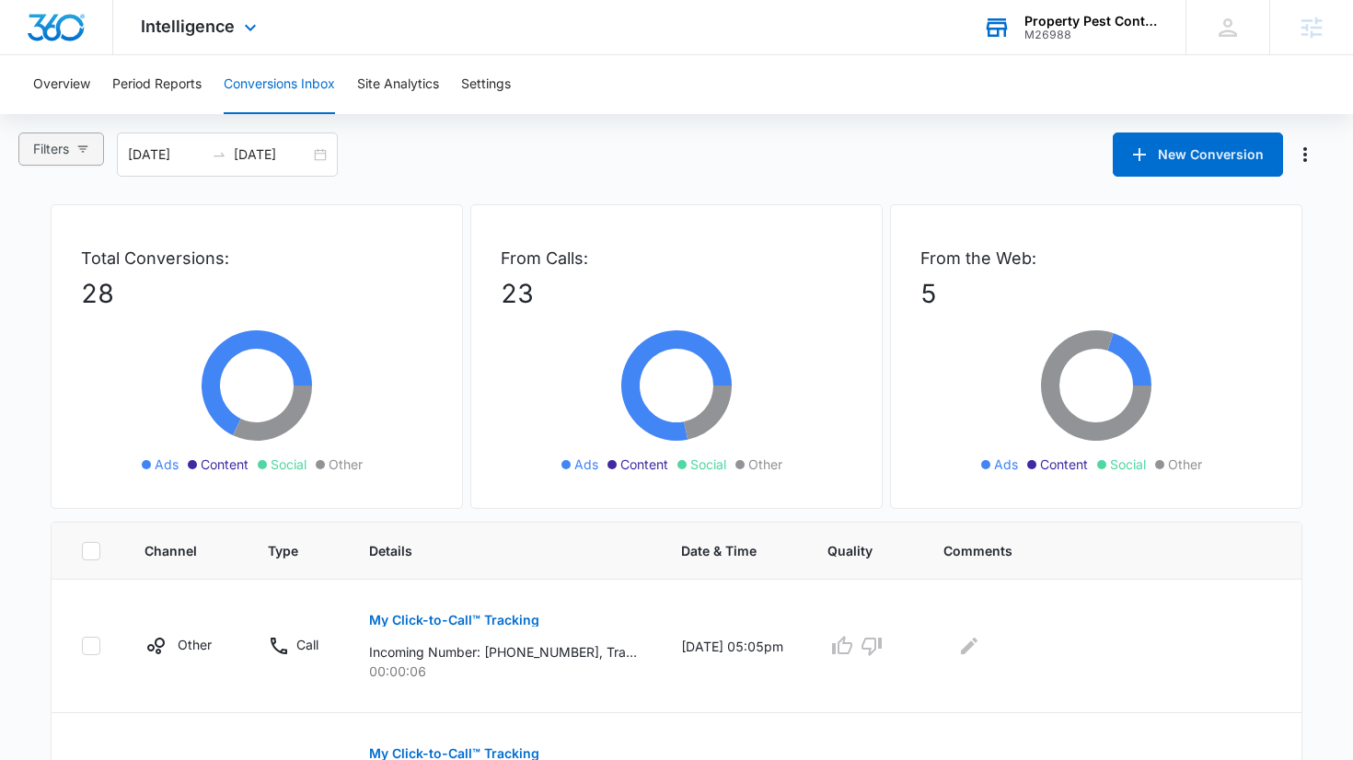
click at [62, 149] on span "Filters" at bounding box center [51, 149] width 36 height 20
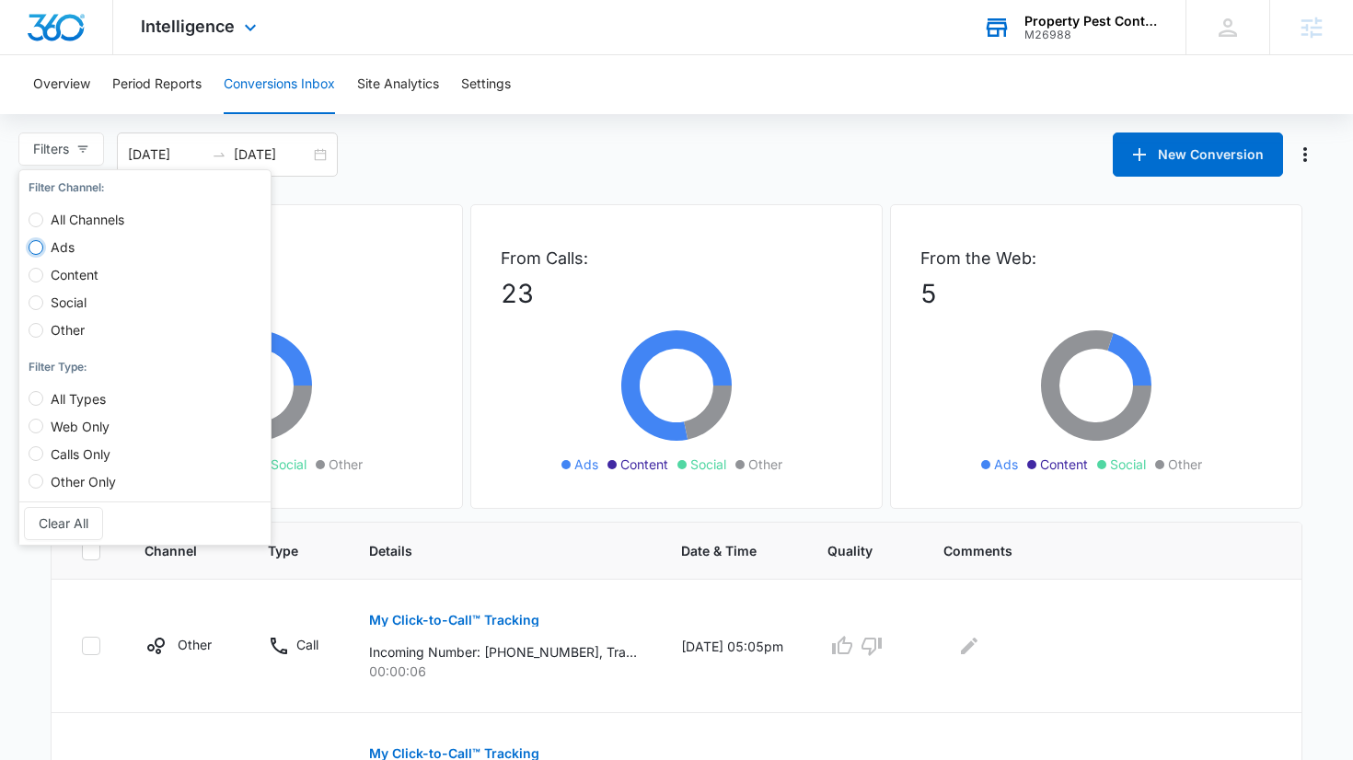
click at [34, 247] on input "Ads" at bounding box center [36, 247] width 15 height 15
radio input "true"
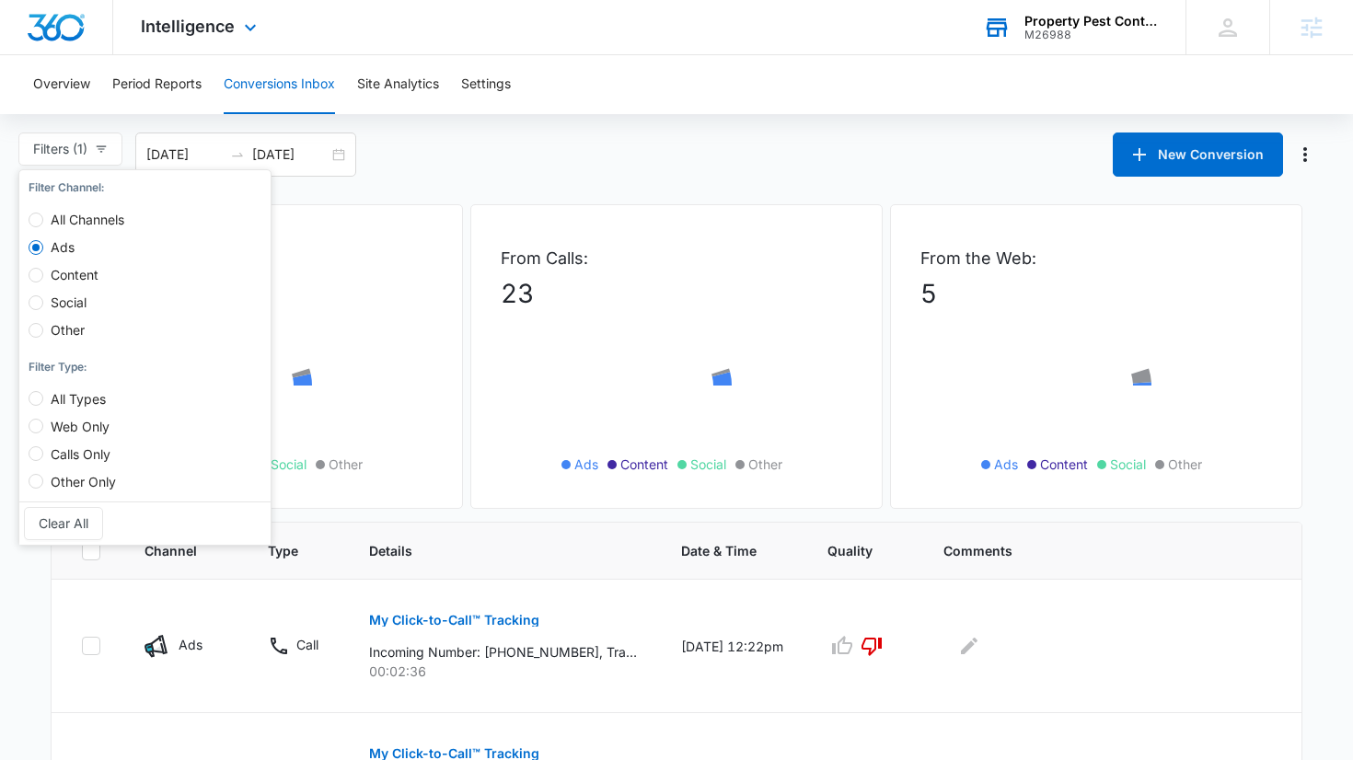
click at [441, 167] on div "Filters (1) Filter Channel : All Channels Ads Content Social Other Filter Type …" at bounding box center [676, 154] width 1353 height 44
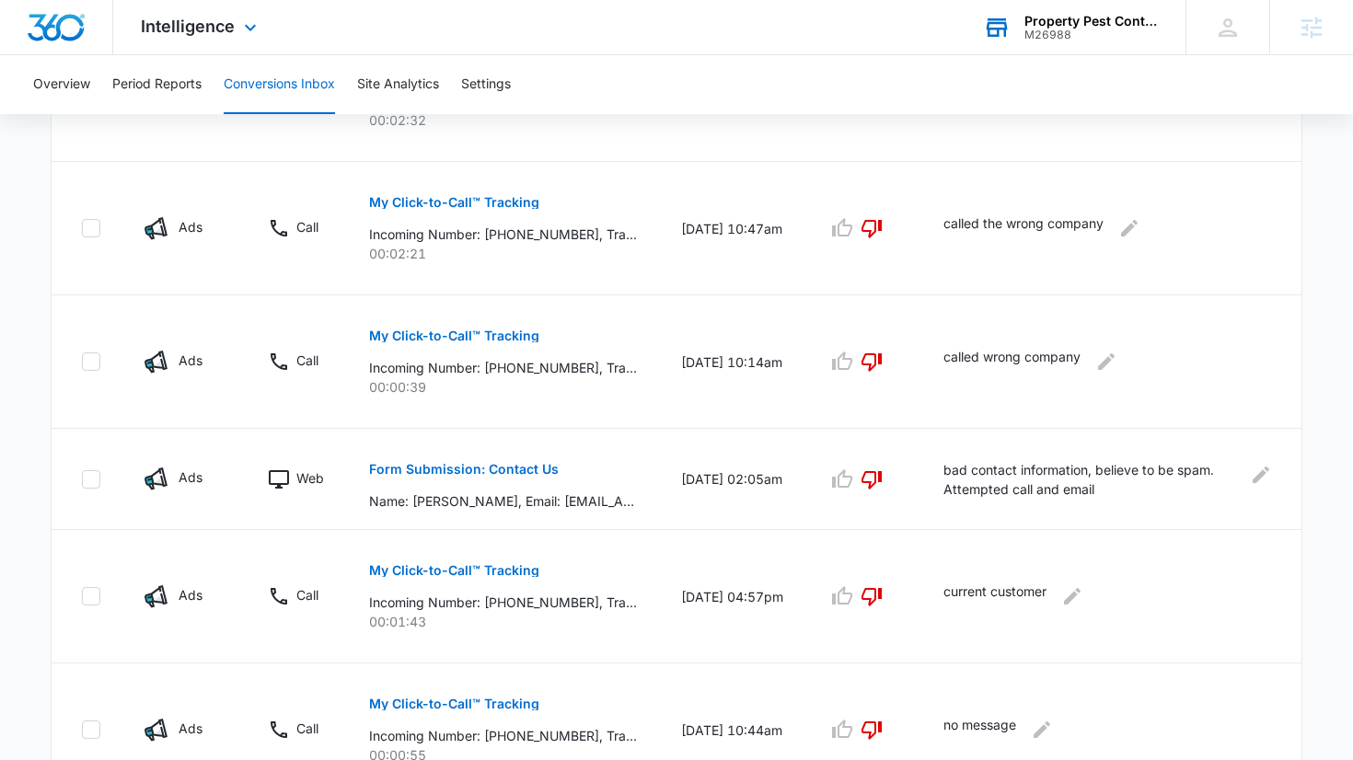
scroll to position [668, 0]
